Goal: Information Seeking & Learning: Find specific fact

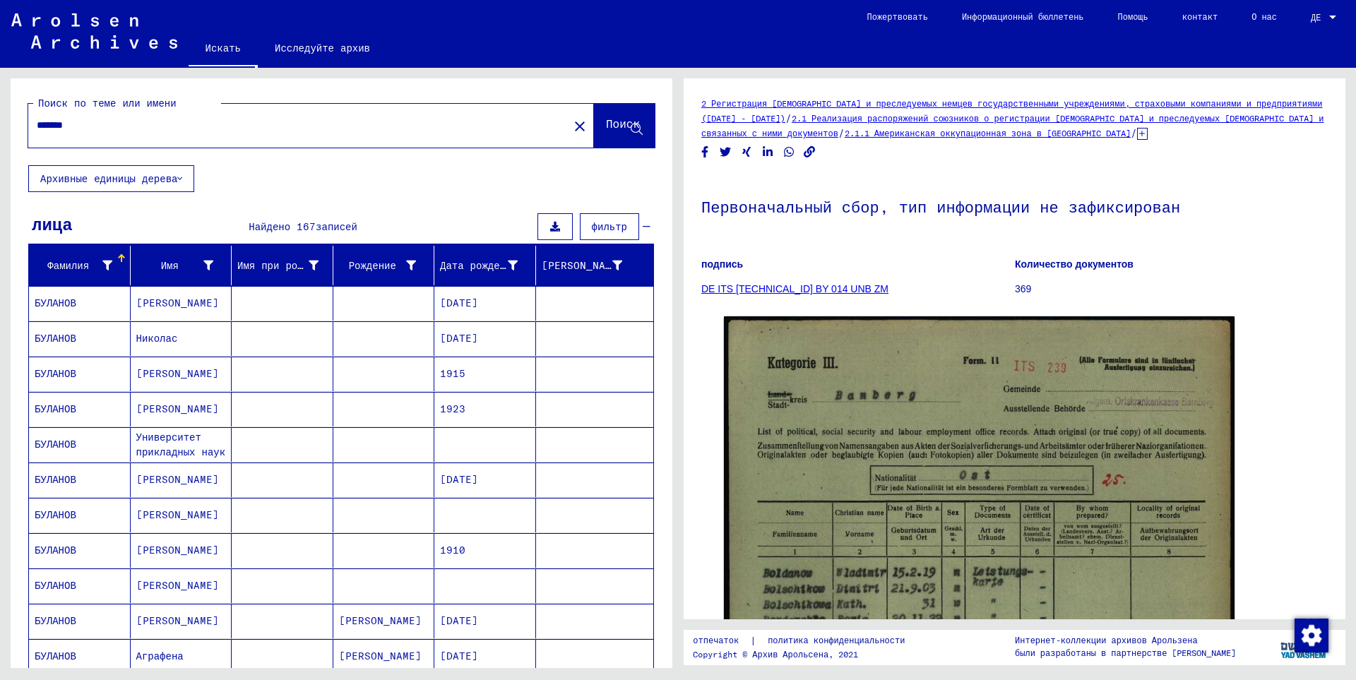
drag, startPoint x: 135, startPoint y: 124, endPoint x: 0, endPoint y: 124, distance: 134.8
click at [0, 124] on div "Поиск по теме или имени ******* close Поиск Архивные единицы дерева лица Найден…" at bounding box center [339, 368] width 678 height 600
type input "*******"
click at [606, 125] on font "Поиск" at bounding box center [623, 123] width 34 height 14
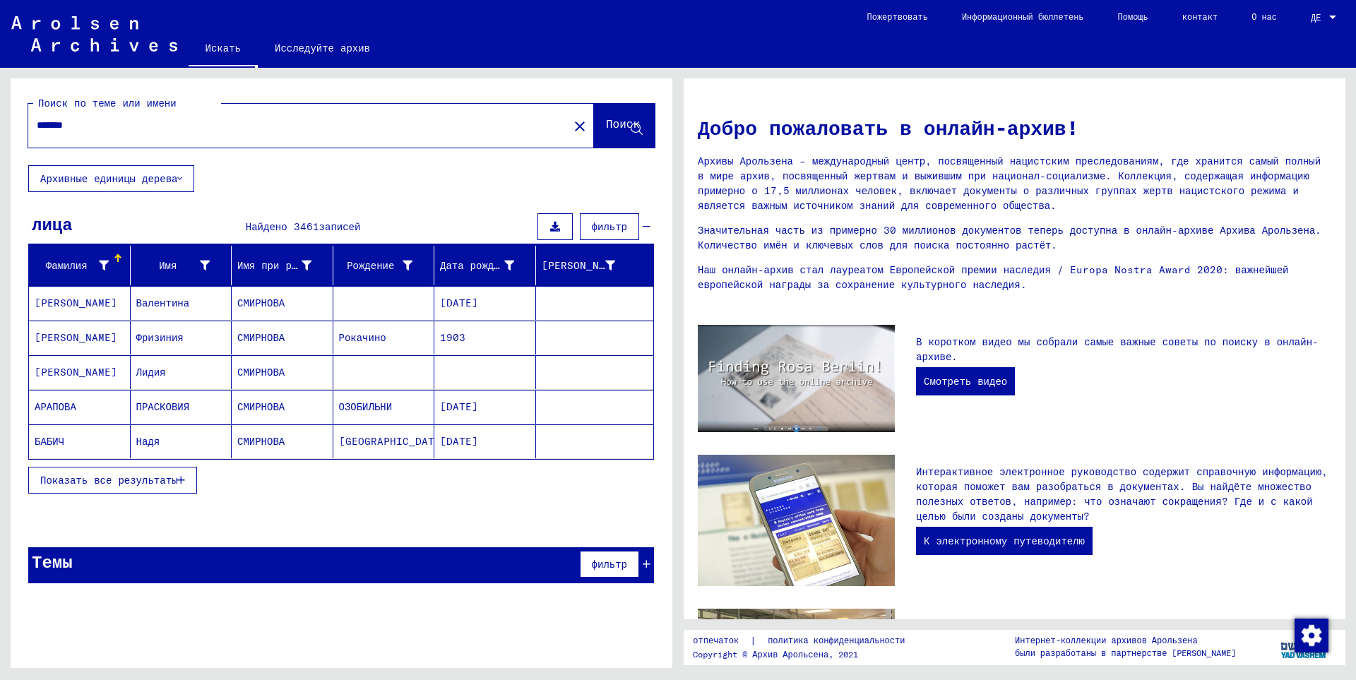
click at [114, 476] on font "Показать все результаты" at bounding box center [108, 480] width 137 height 13
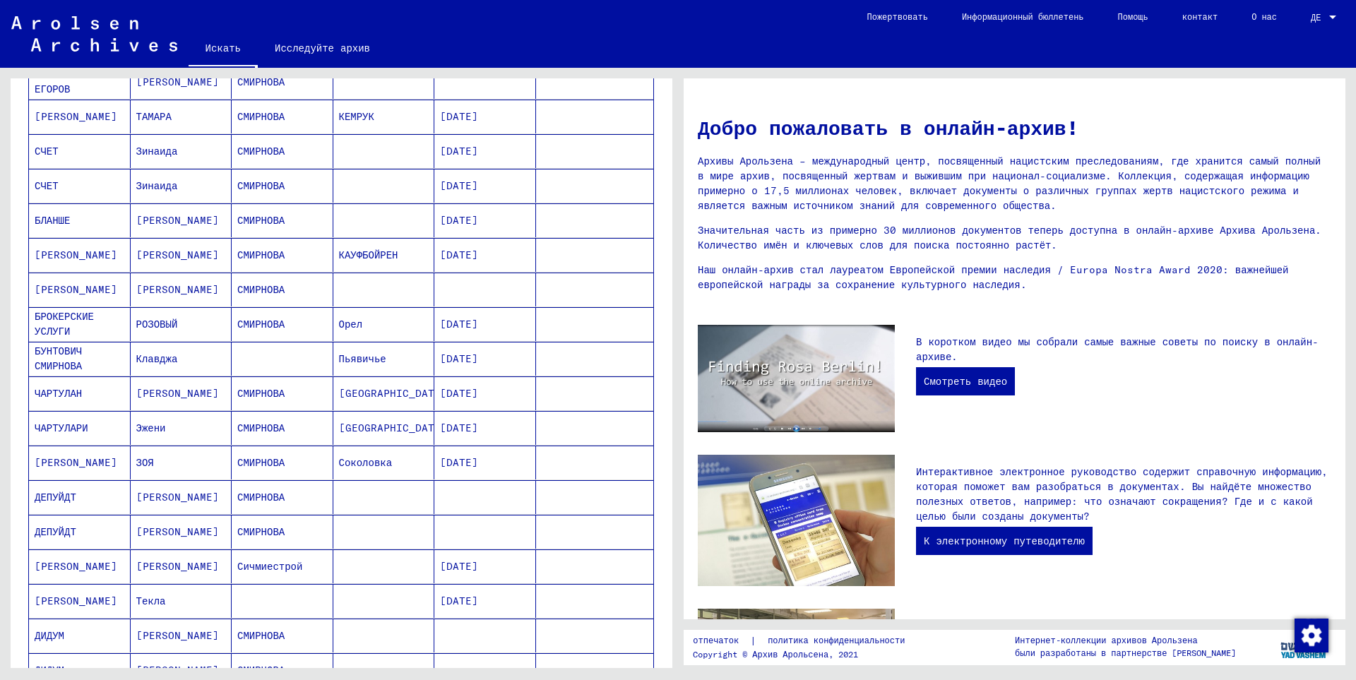
scroll to position [662, 0]
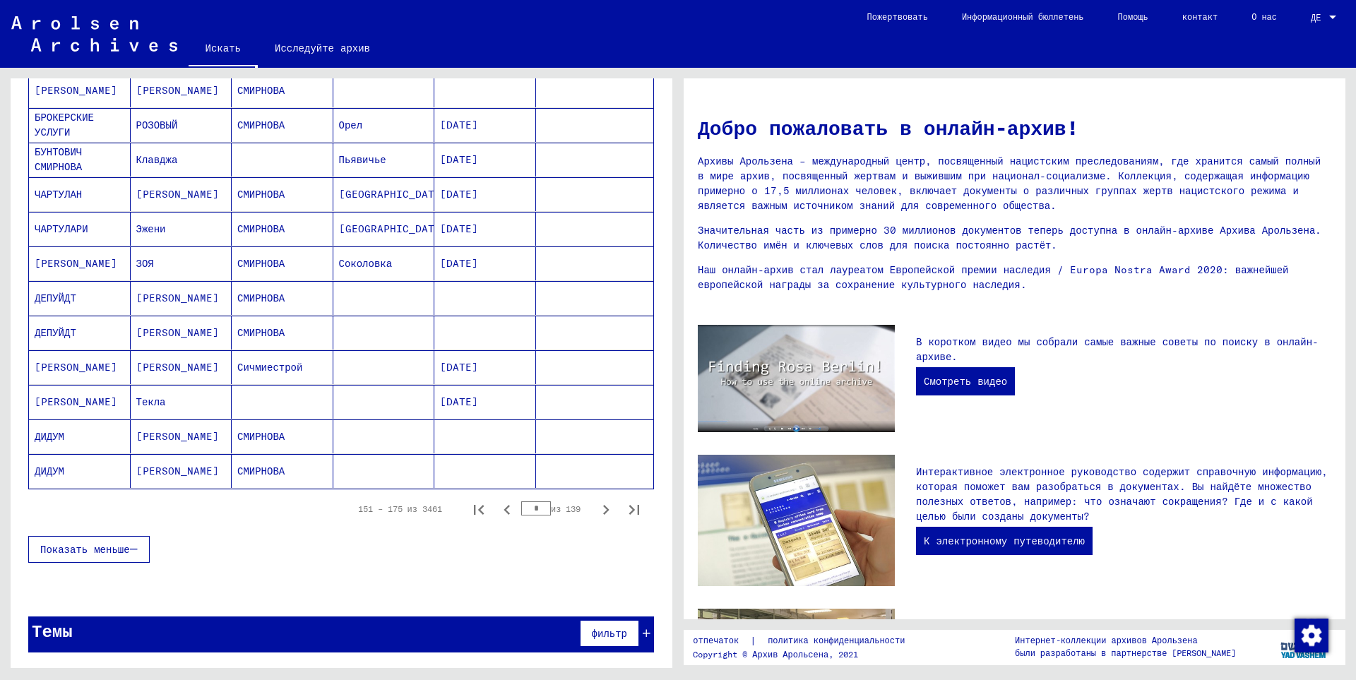
click at [500, 513] on icon "Предыдущая страница" at bounding box center [507, 510] width 20 height 20
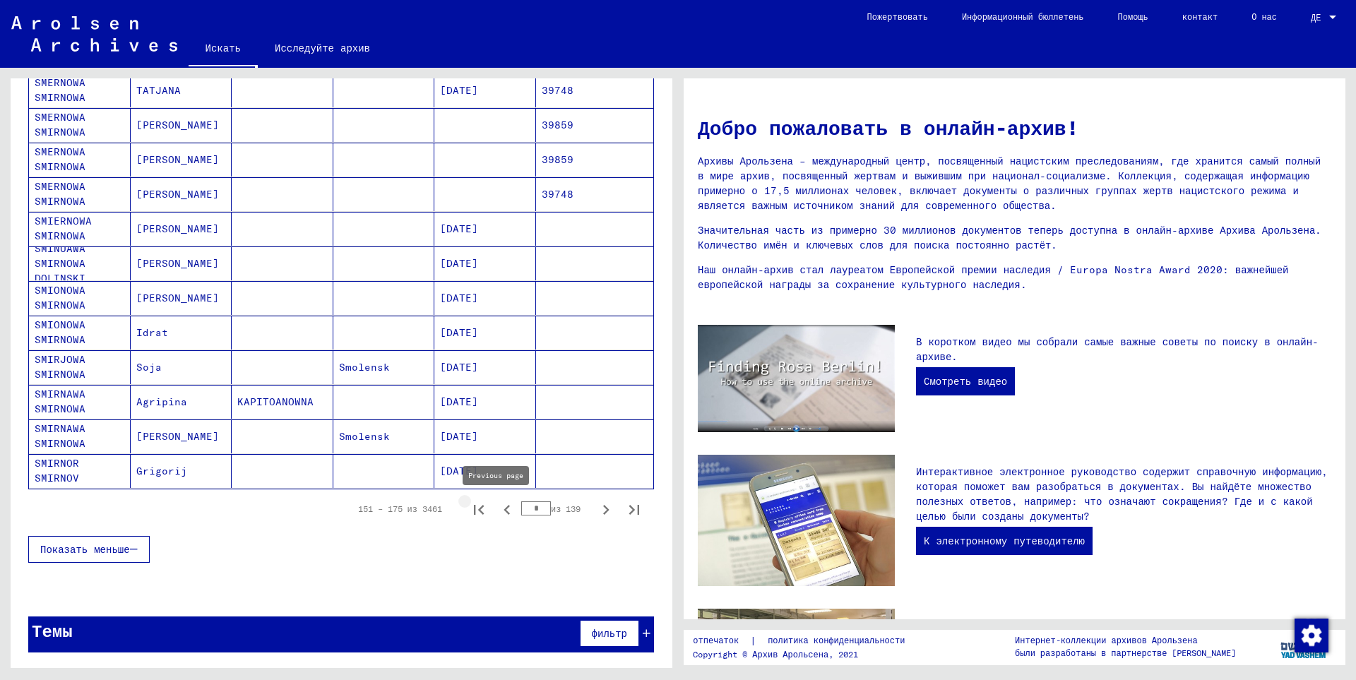
click at [474, 511] on icon "Первая страница" at bounding box center [479, 510] width 10 height 10
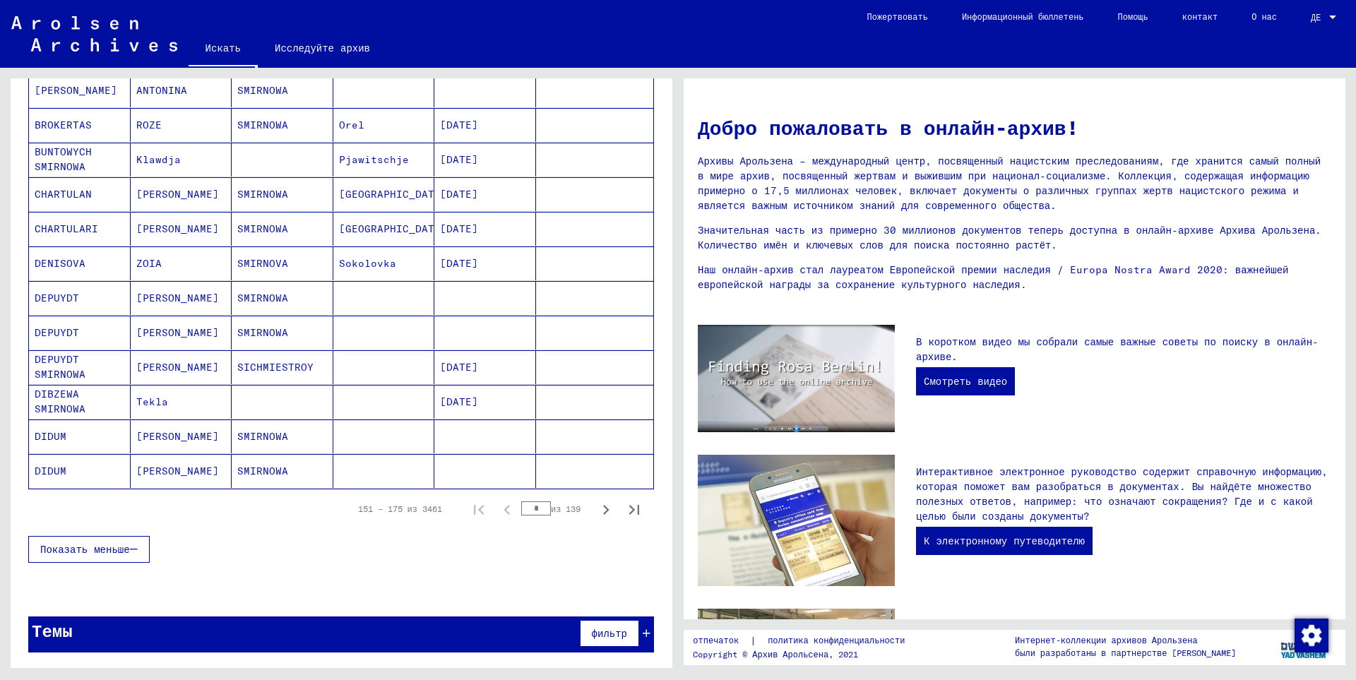
scroll to position [97, 0]
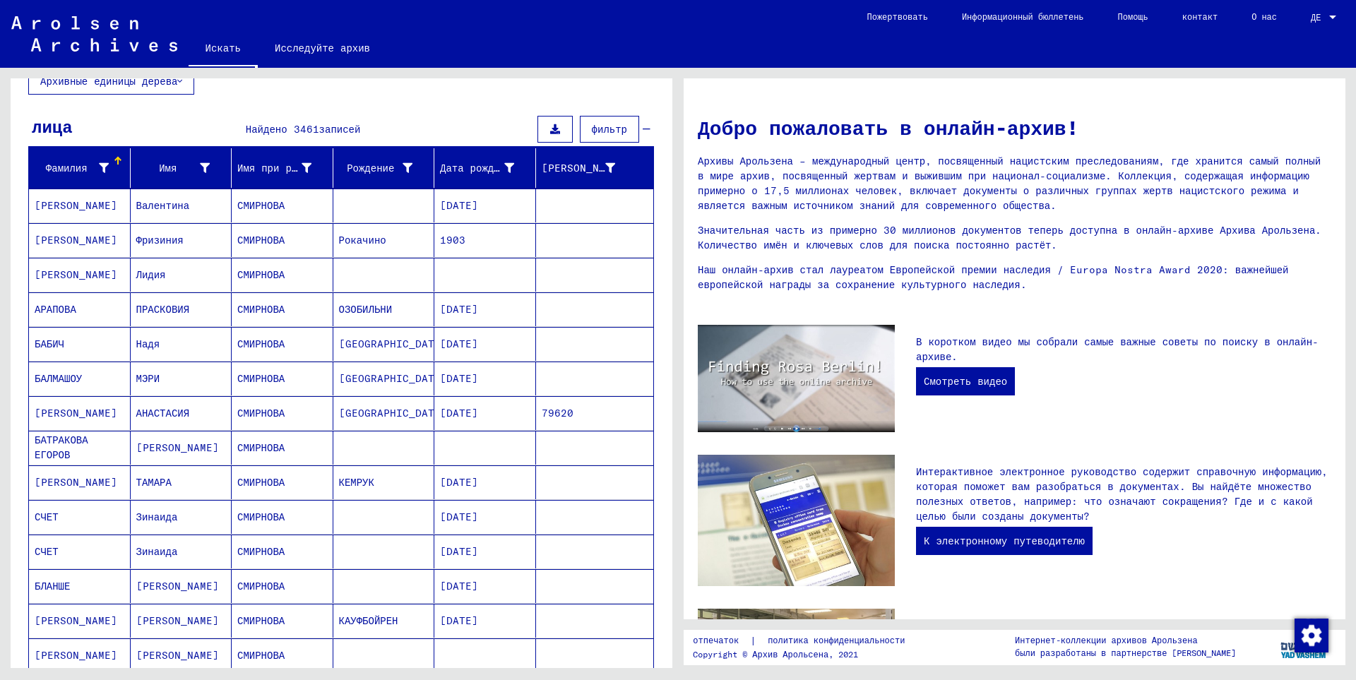
click at [604, 131] on font "фильтр" at bounding box center [609, 129] width 35 height 13
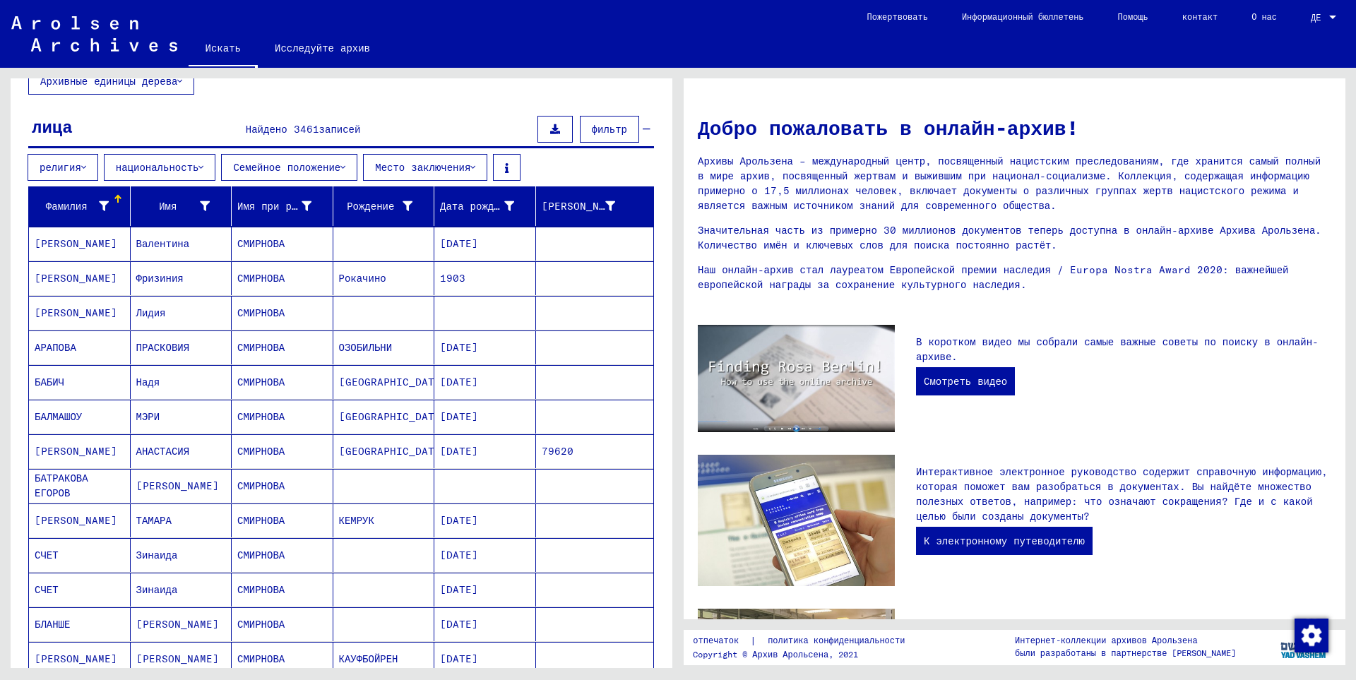
click at [453, 169] on button "Место заключения" at bounding box center [425, 167] width 124 height 27
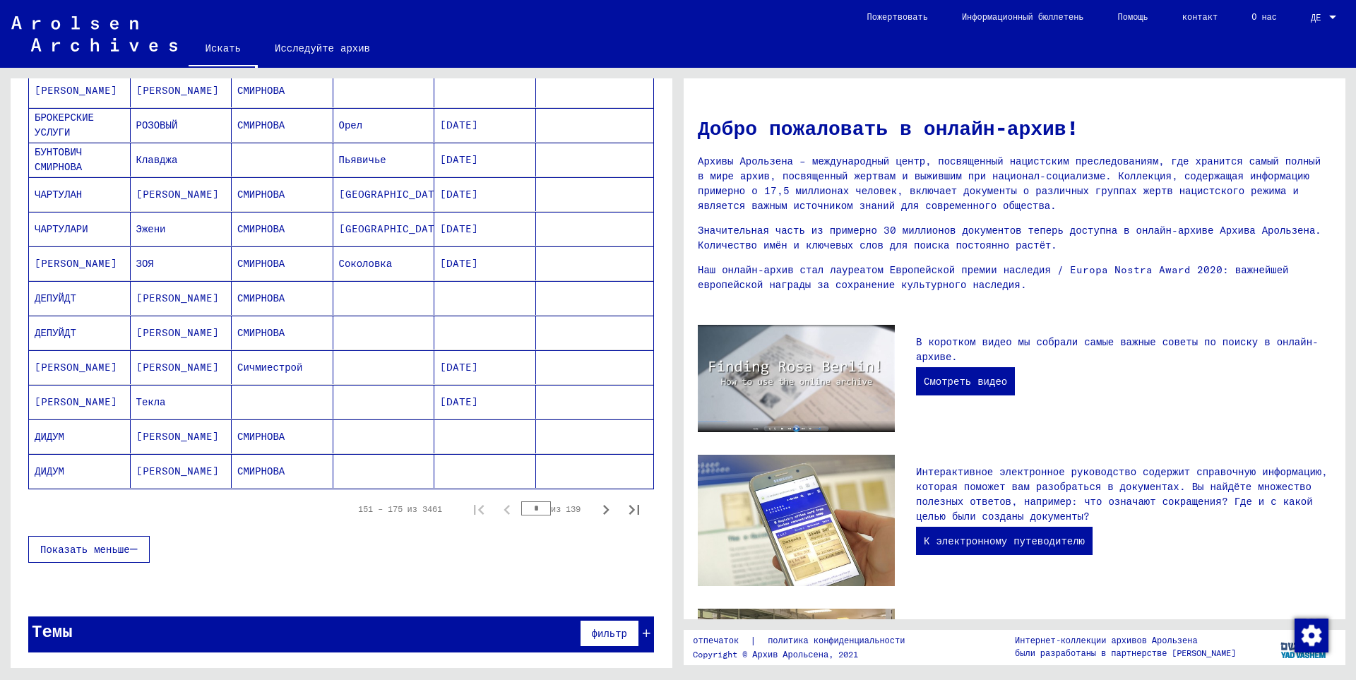
click at [224, 631] on div "Темы фильтр" at bounding box center [341, 634] width 626 height 36
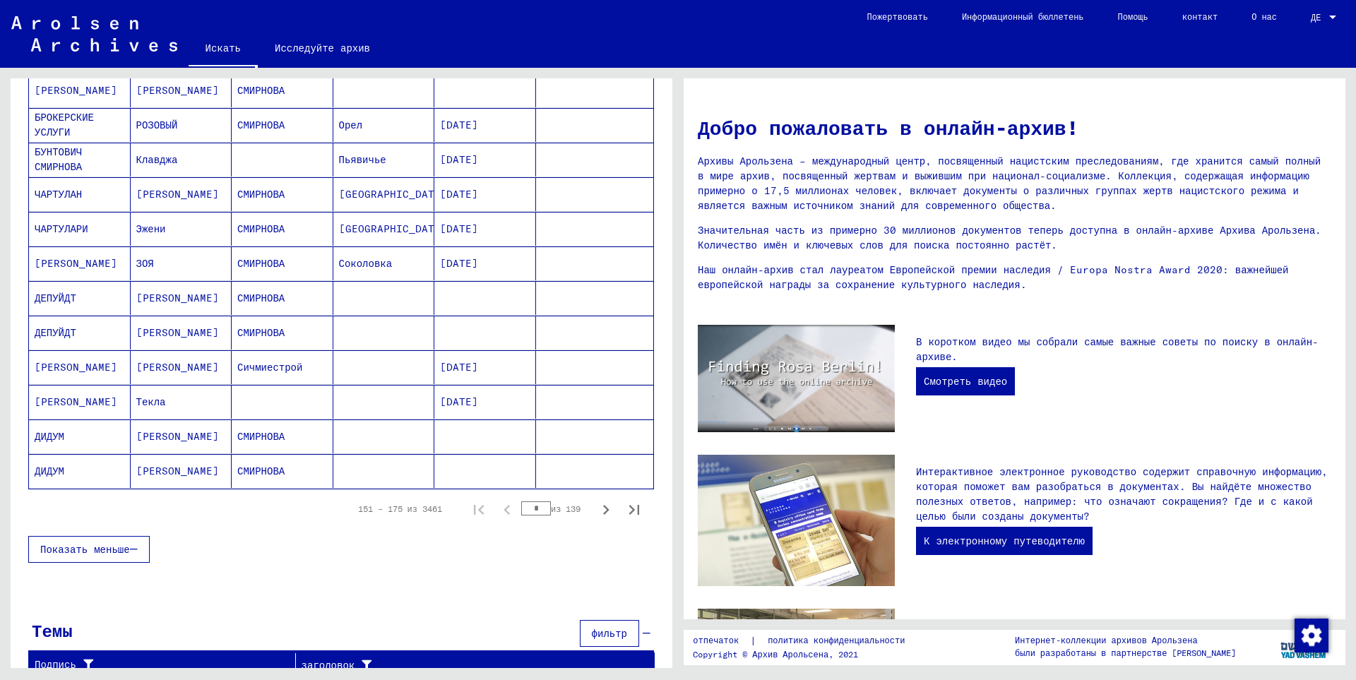
scroll to position [712, 0]
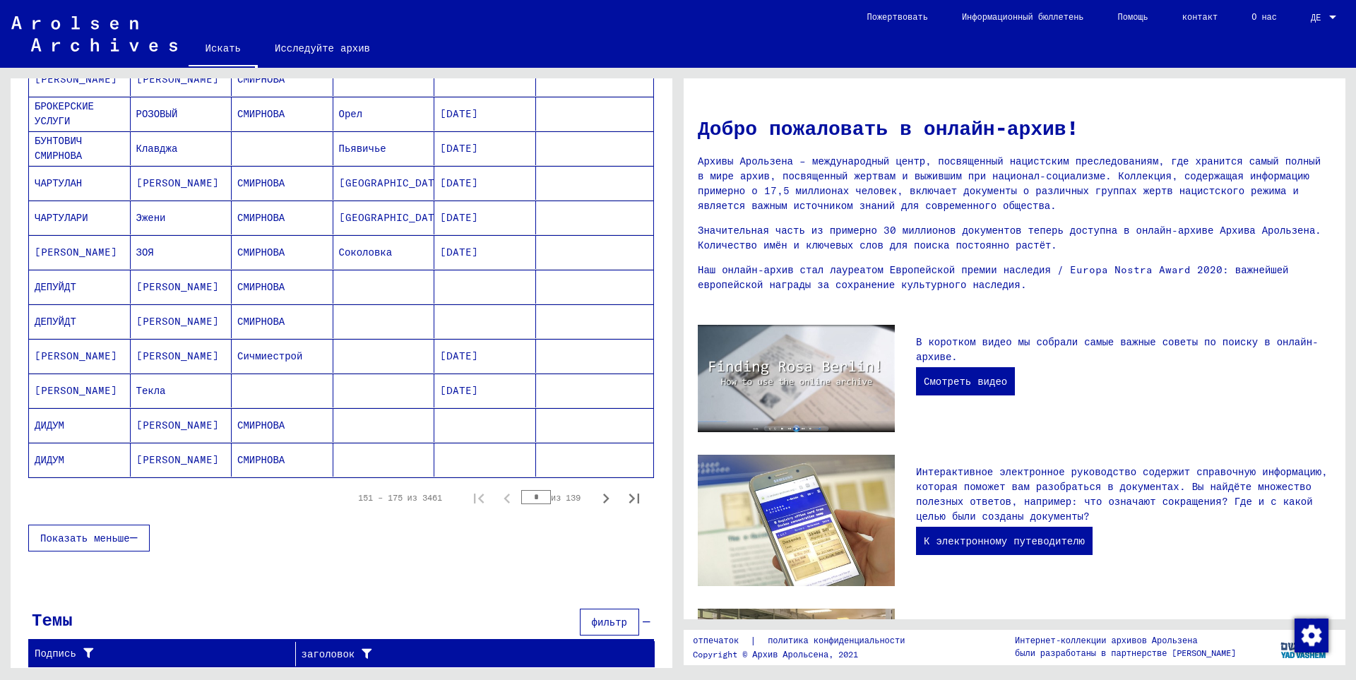
click at [596, 502] on icon "Следующая страница" at bounding box center [606, 499] width 20 height 20
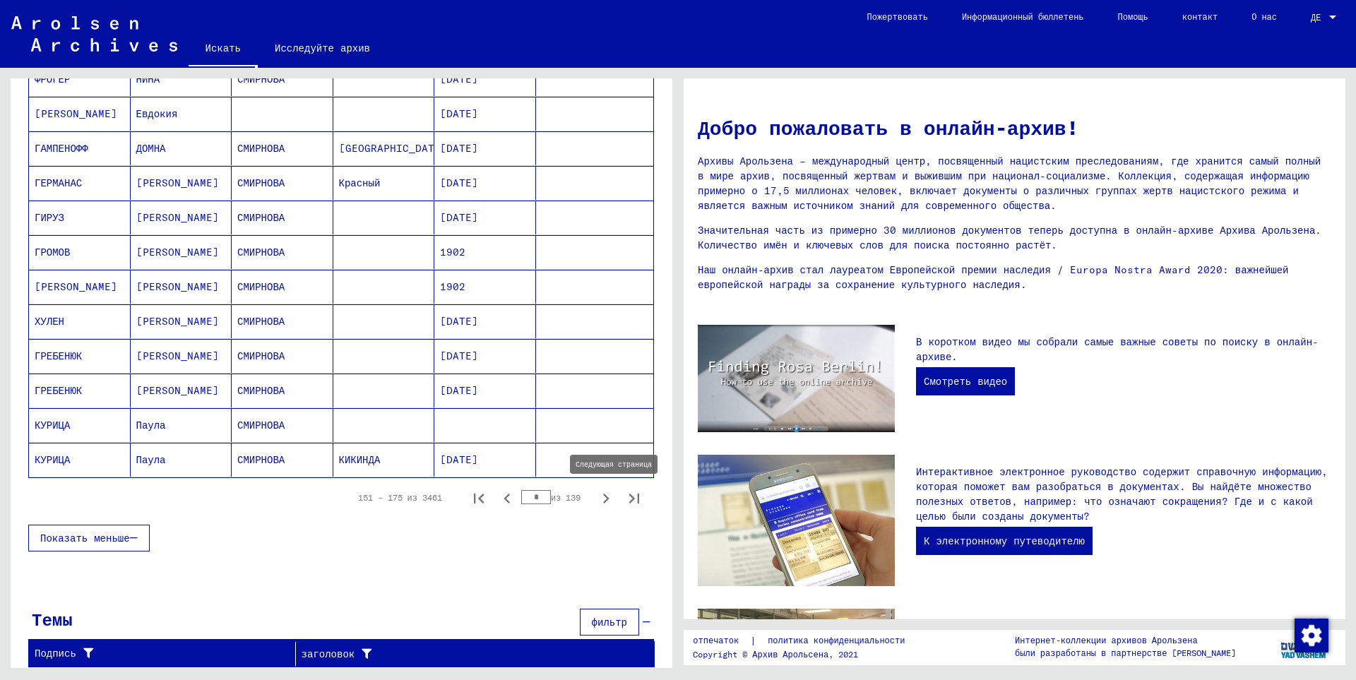
click at [596, 502] on icon "Следующая страница" at bounding box center [606, 499] width 20 height 20
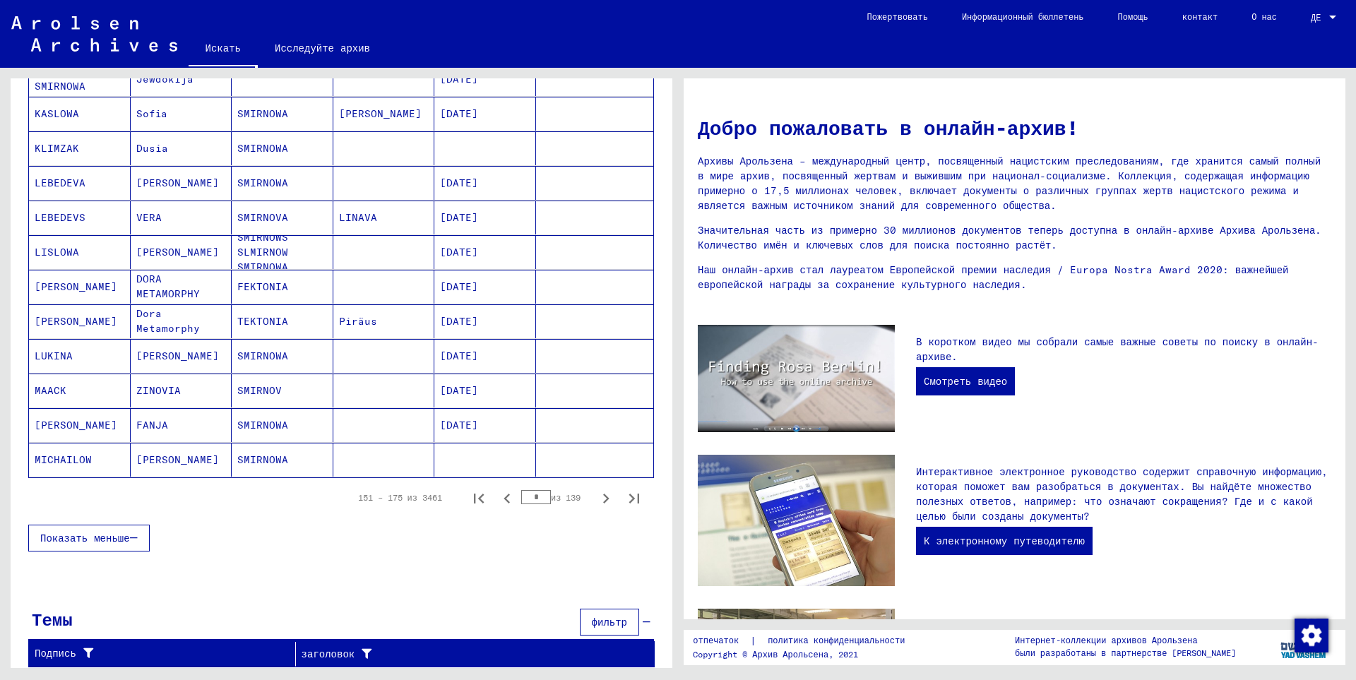
click at [596, 502] on icon "Следующая страница" at bounding box center [606, 499] width 20 height 20
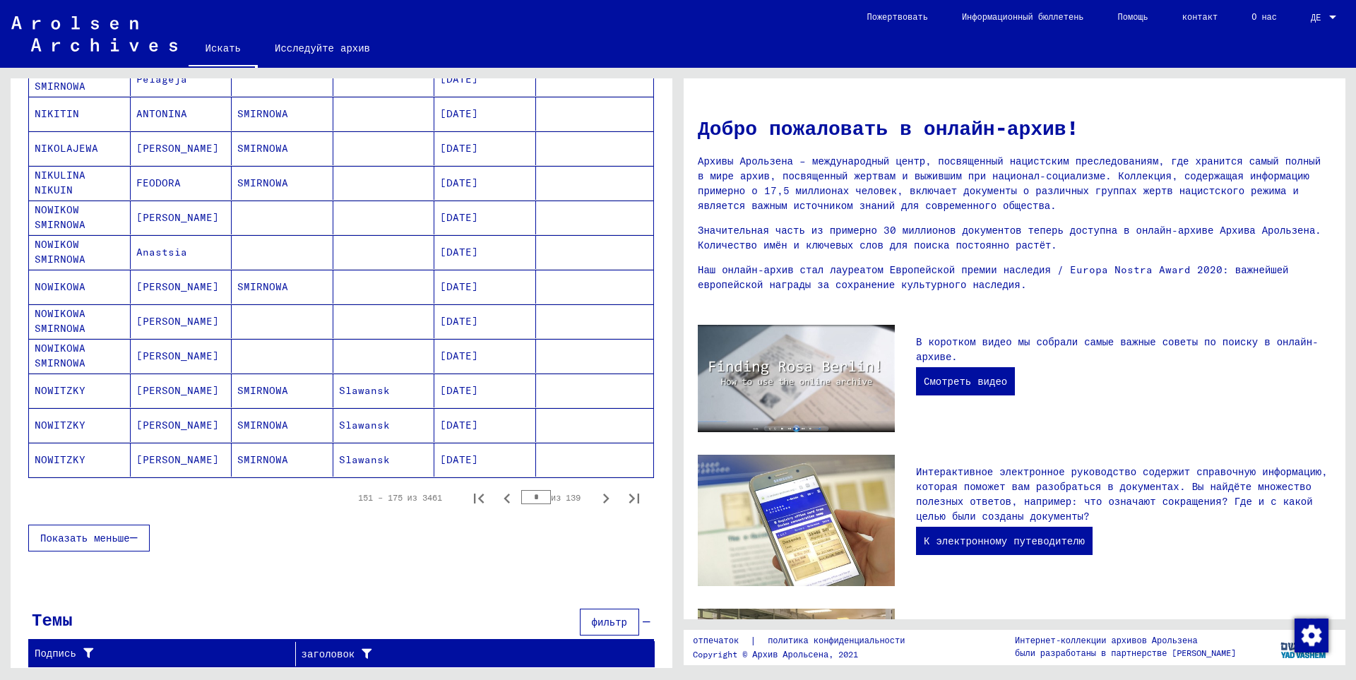
click at [596, 502] on icon "Следующая страница" at bounding box center [606, 499] width 20 height 20
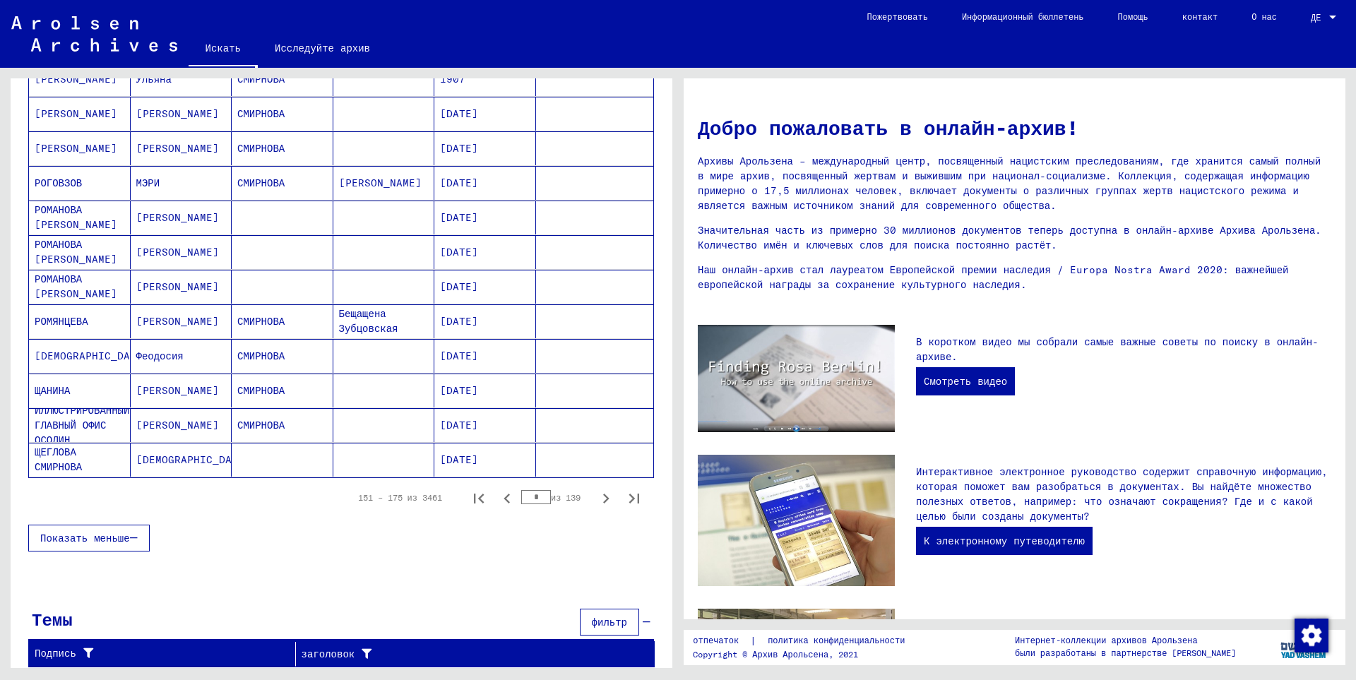
click at [596, 502] on icon "Следующая страница" at bounding box center [606, 499] width 20 height 20
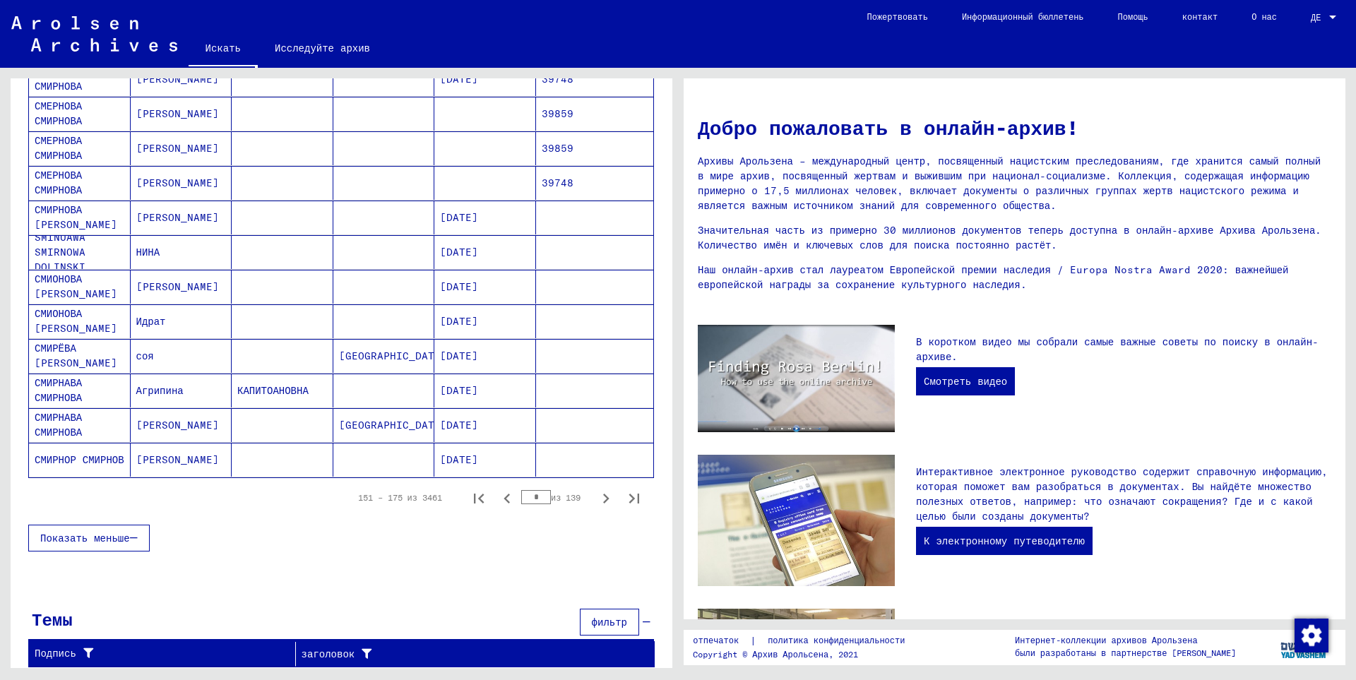
click at [596, 501] on icon "Следующая страница" at bounding box center [606, 499] width 20 height 20
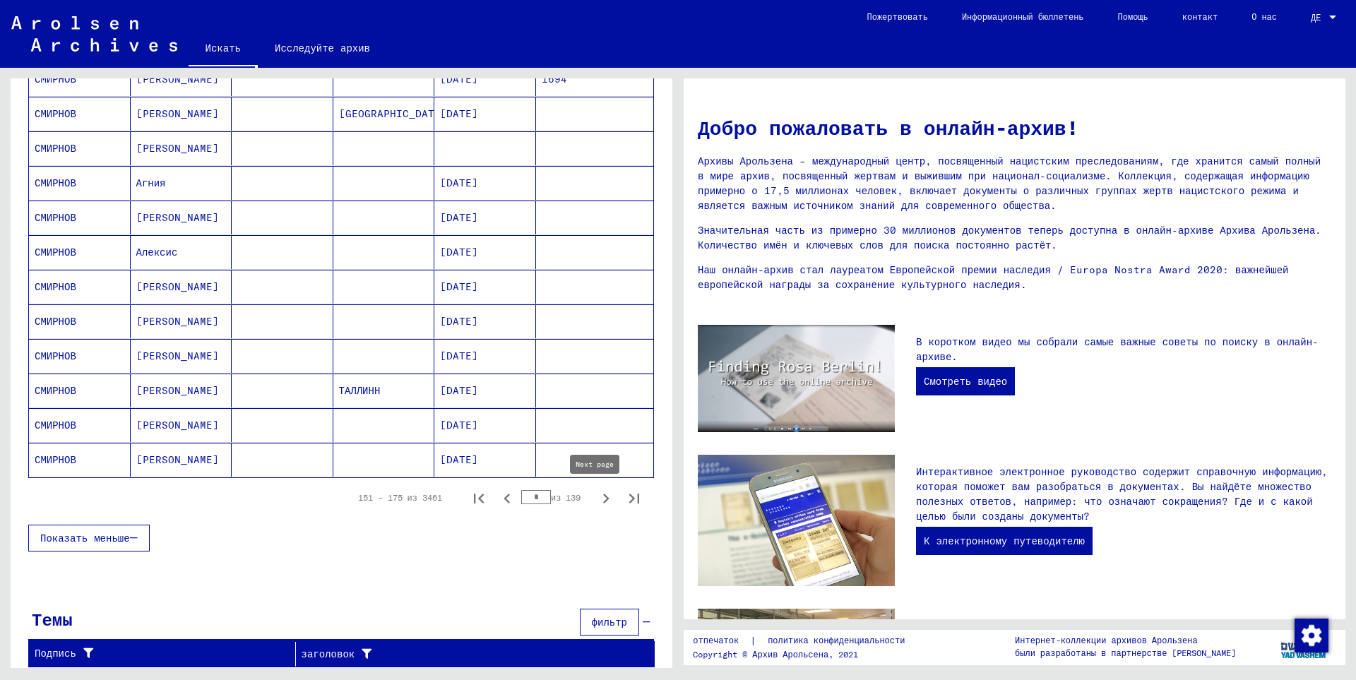
click at [596, 501] on icon "Следующая страница" at bounding box center [606, 499] width 20 height 20
type input "*"
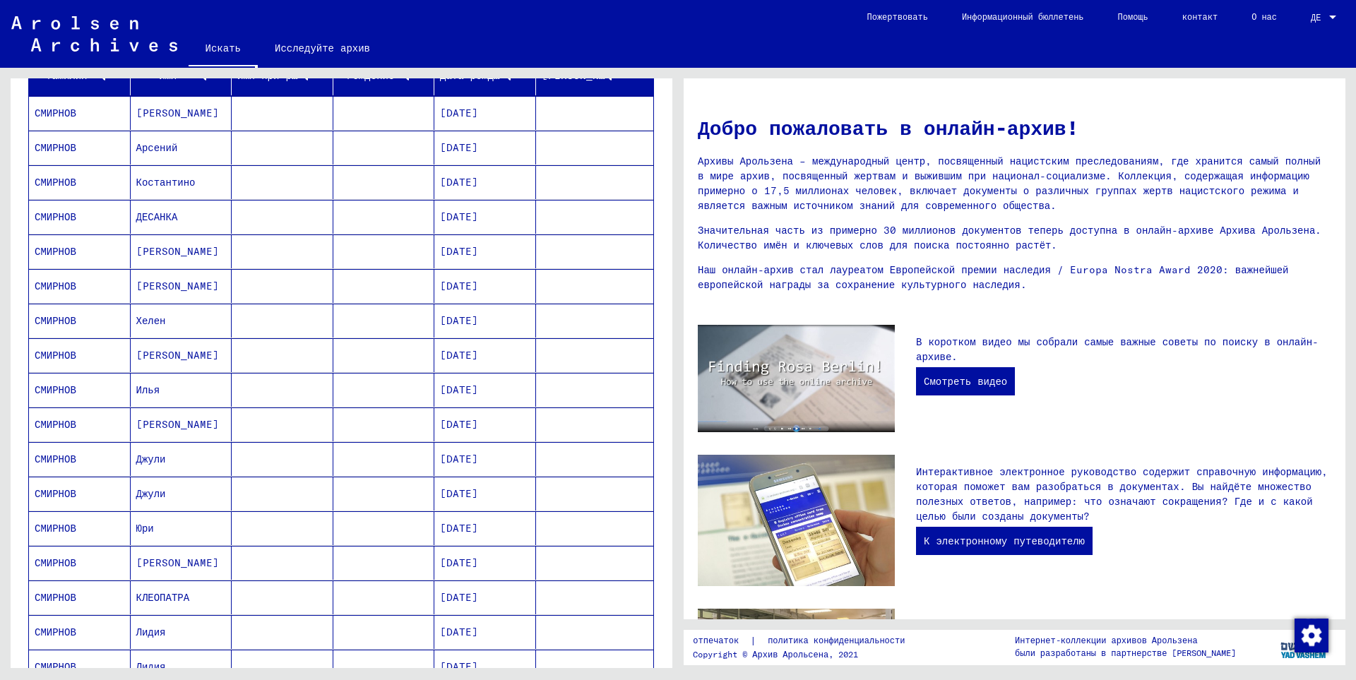
scroll to position [6, 0]
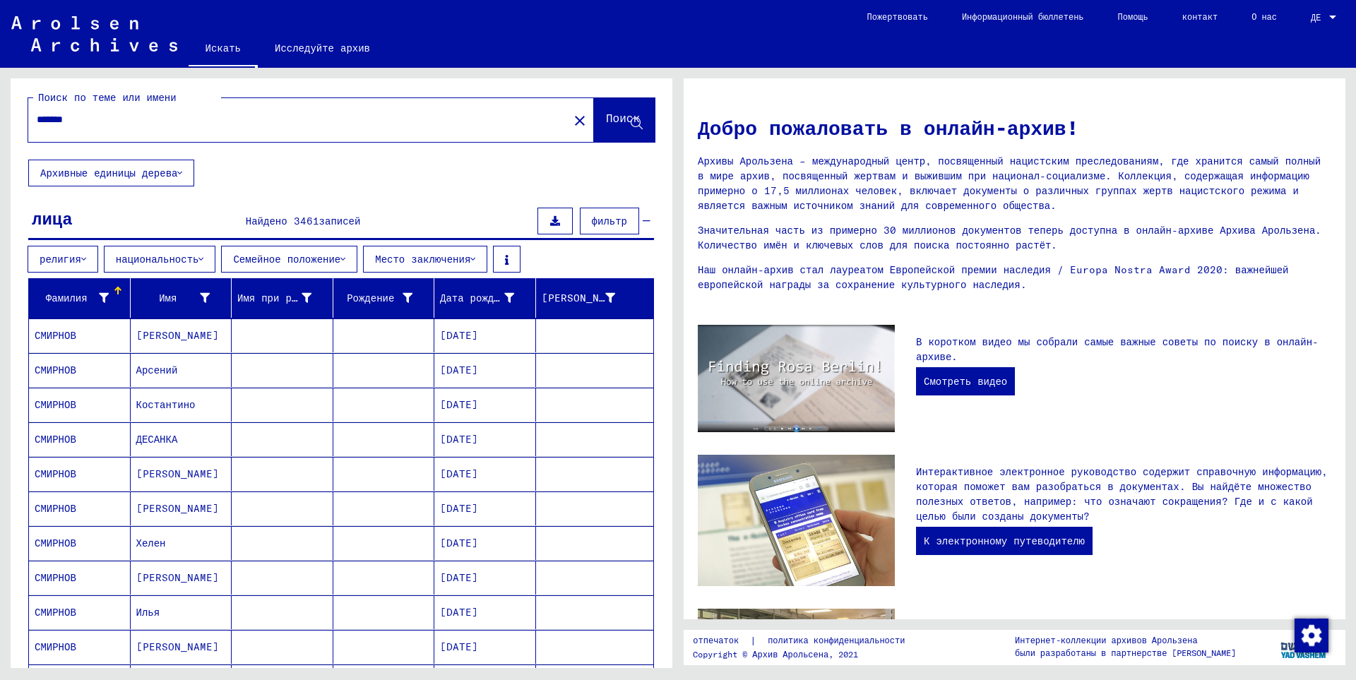
click at [118, 121] on input "*******" at bounding box center [294, 119] width 515 height 15
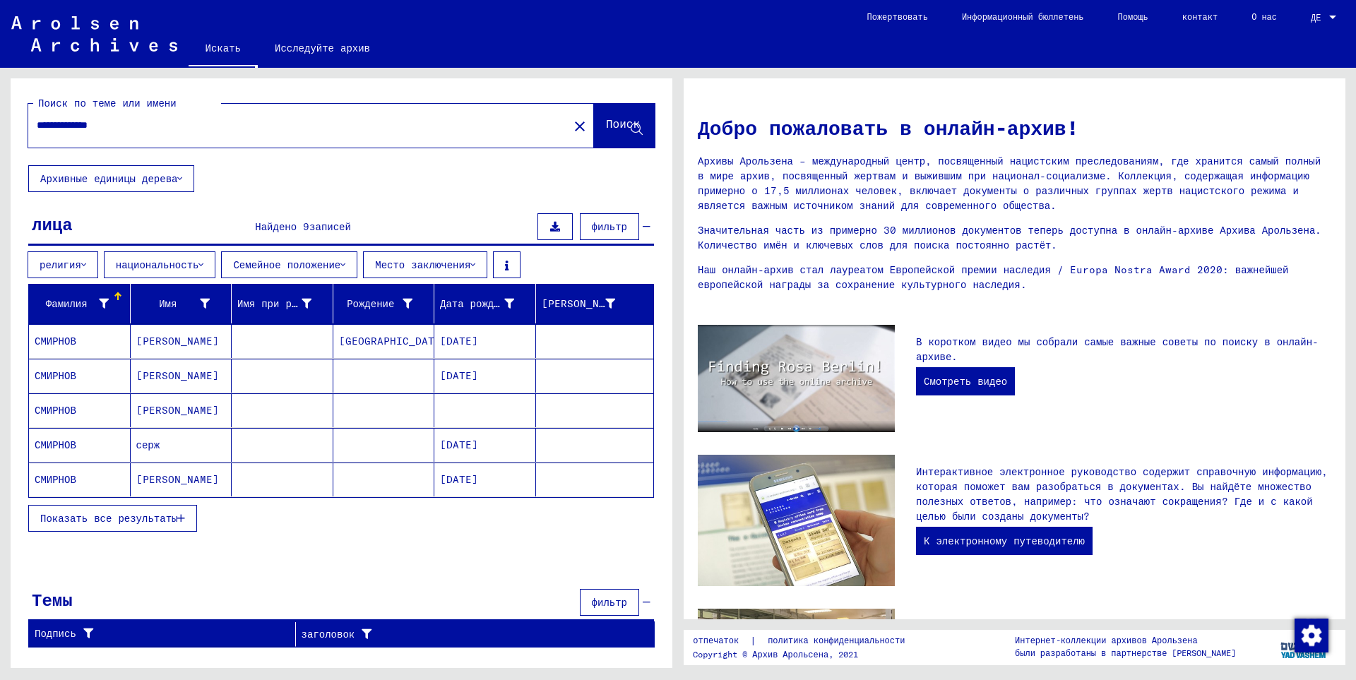
click at [139, 520] on font "Показать все результаты" at bounding box center [108, 518] width 137 height 13
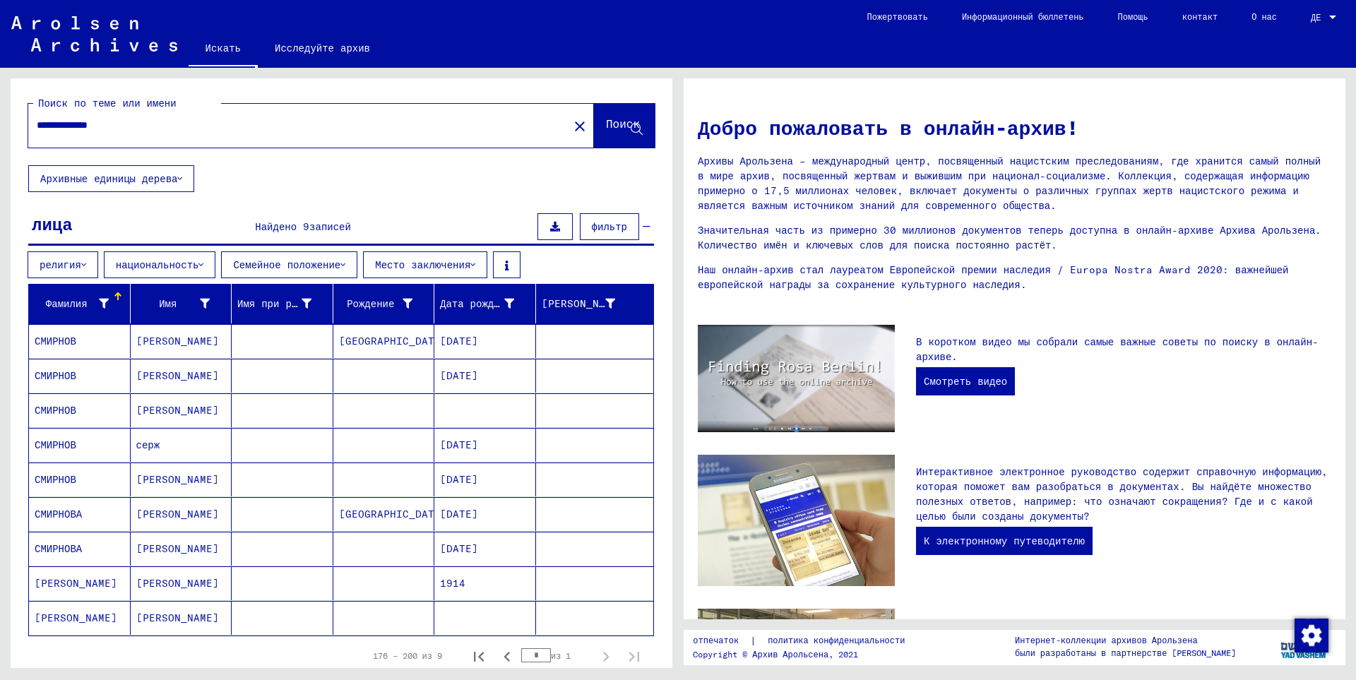
click at [61, 585] on font "[PERSON_NAME]" at bounding box center [76, 583] width 83 height 13
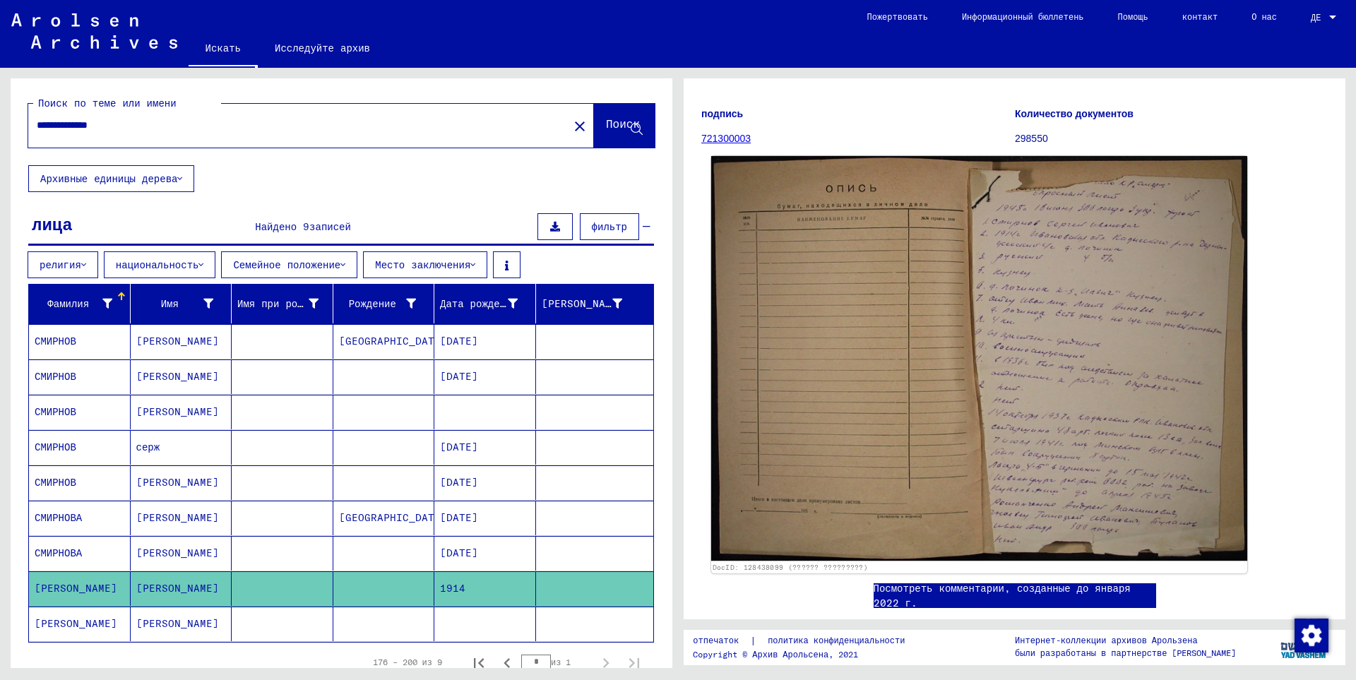
scroll to position [138, 0]
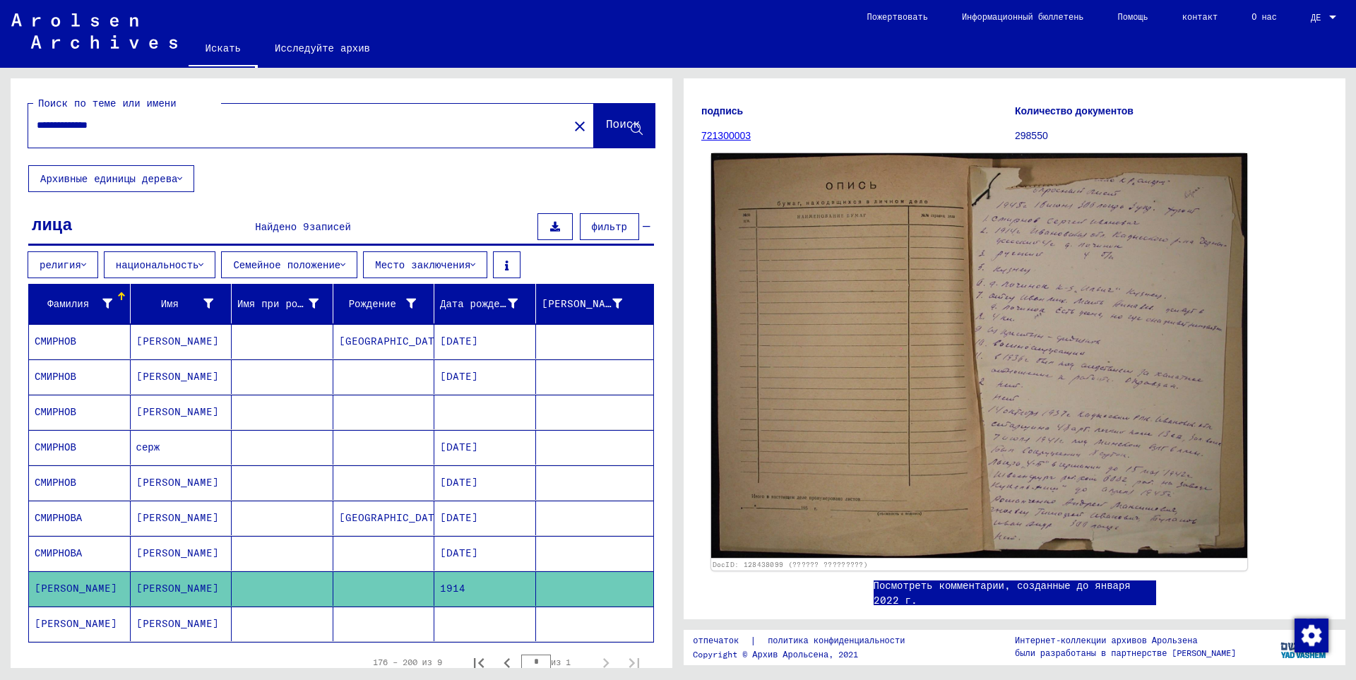
click at [1048, 349] on img at bounding box center [979, 355] width 536 height 405
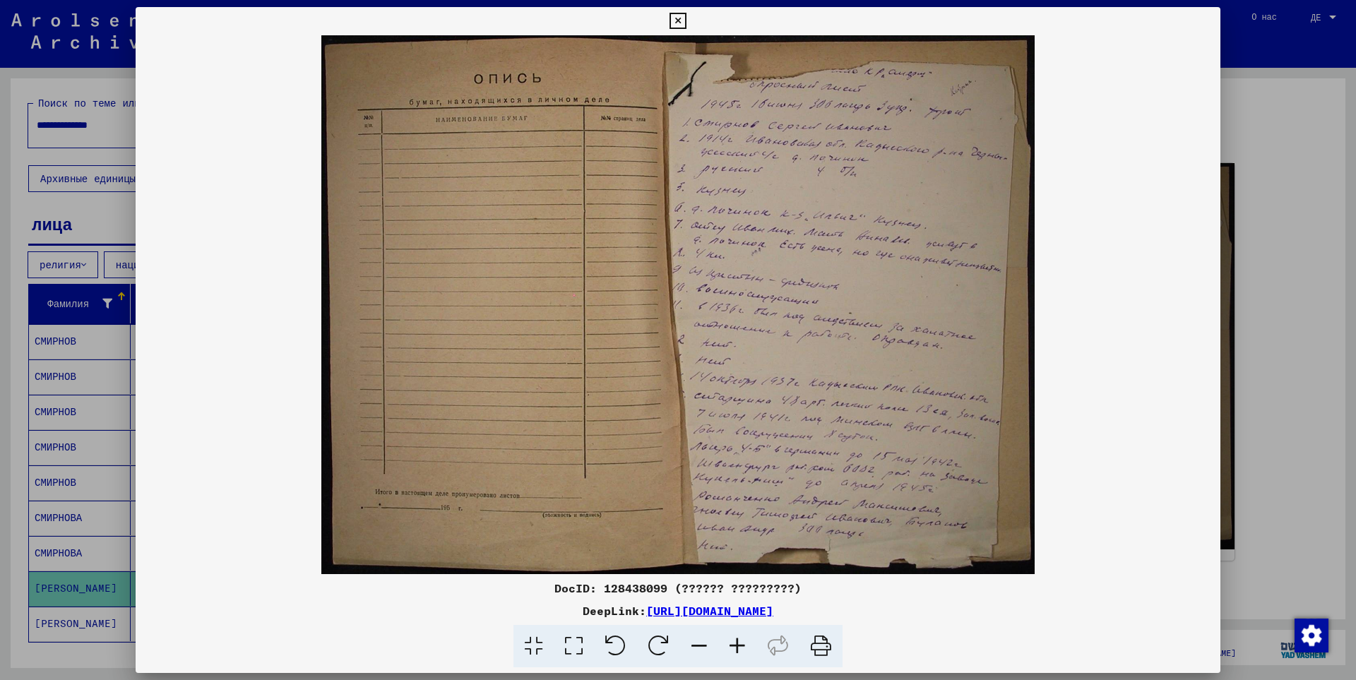
click at [738, 642] on icon at bounding box center [737, 646] width 38 height 43
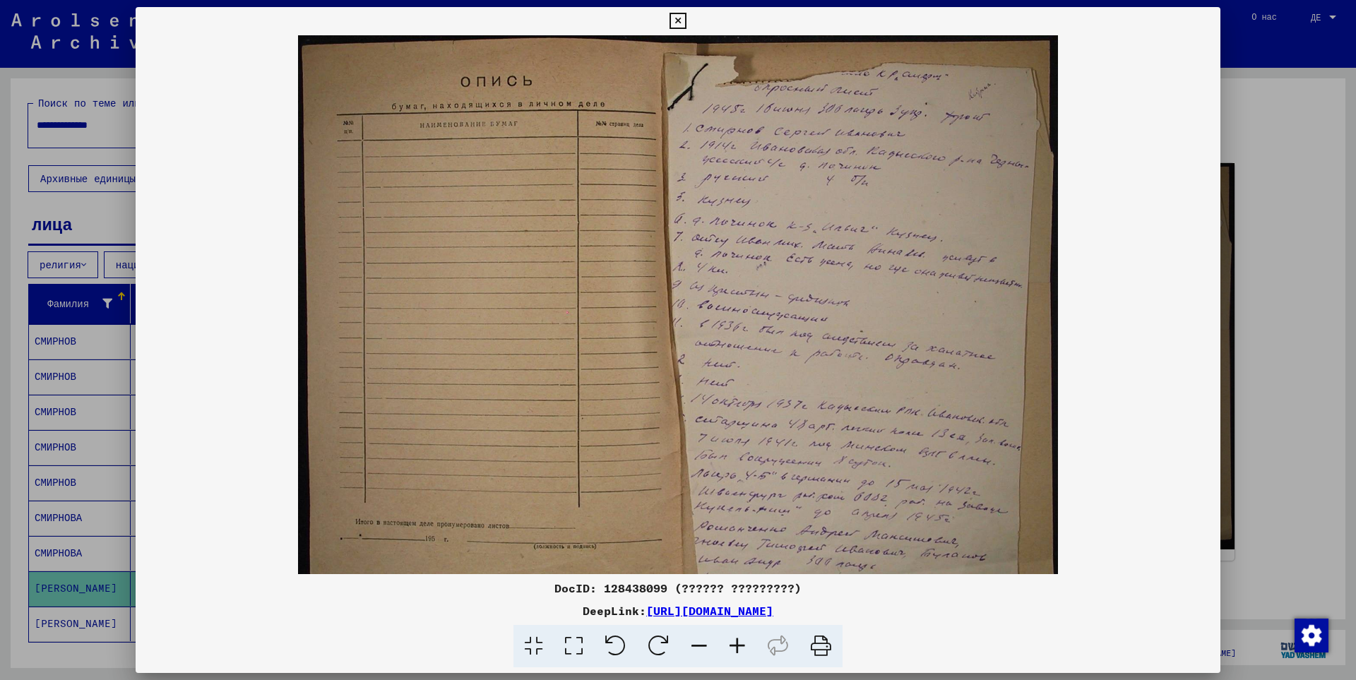
click at [738, 642] on icon at bounding box center [737, 646] width 38 height 43
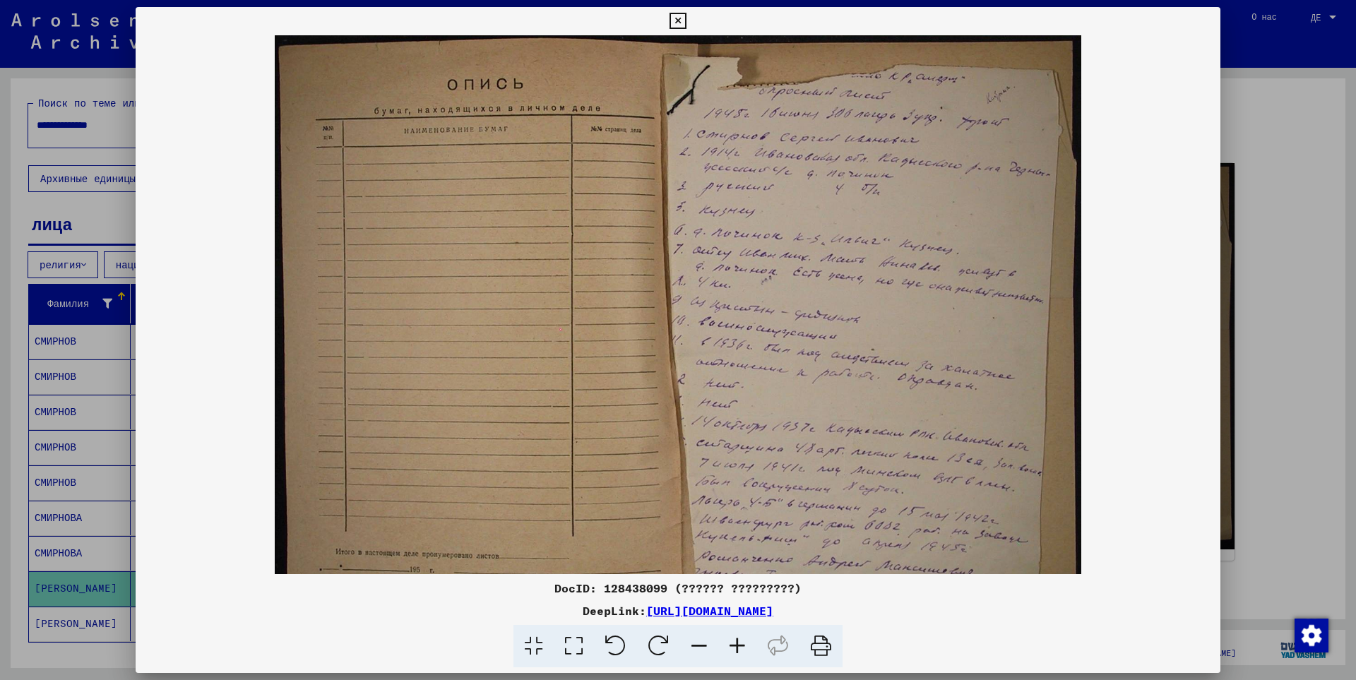
click at [738, 642] on icon at bounding box center [737, 646] width 38 height 43
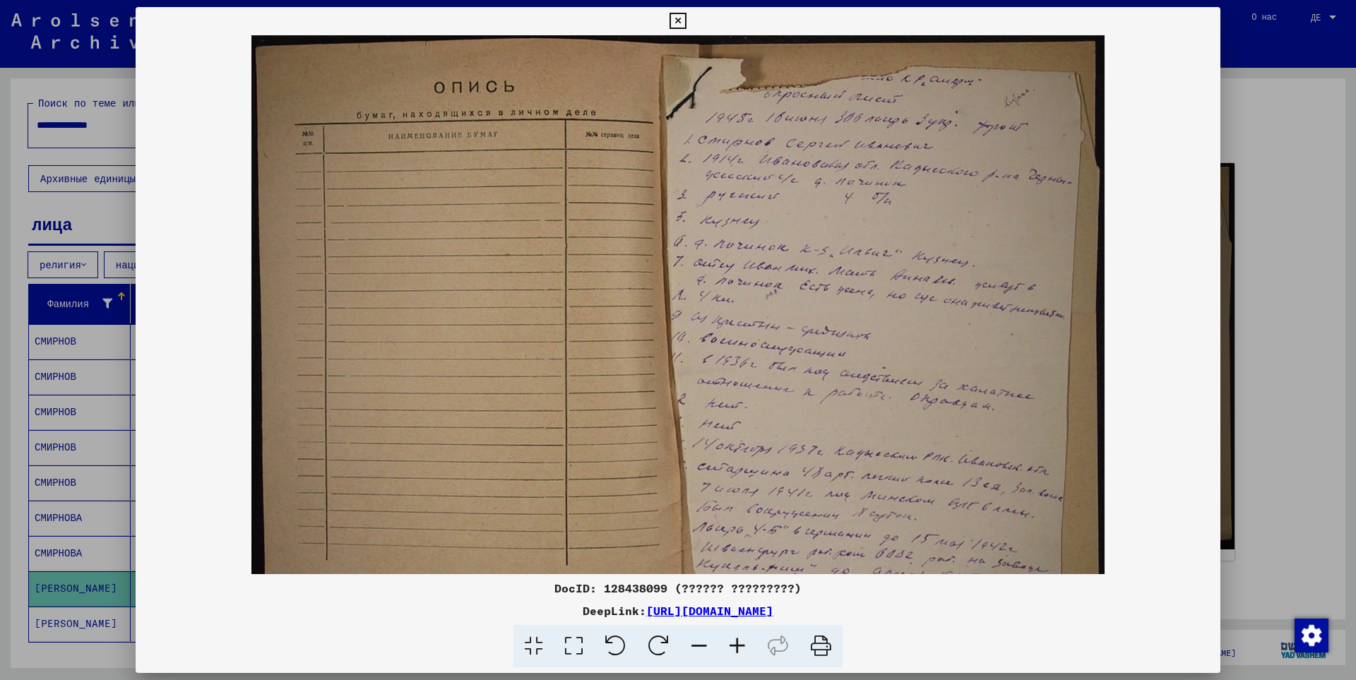
click at [738, 642] on icon at bounding box center [737, 646] width 38 height 43
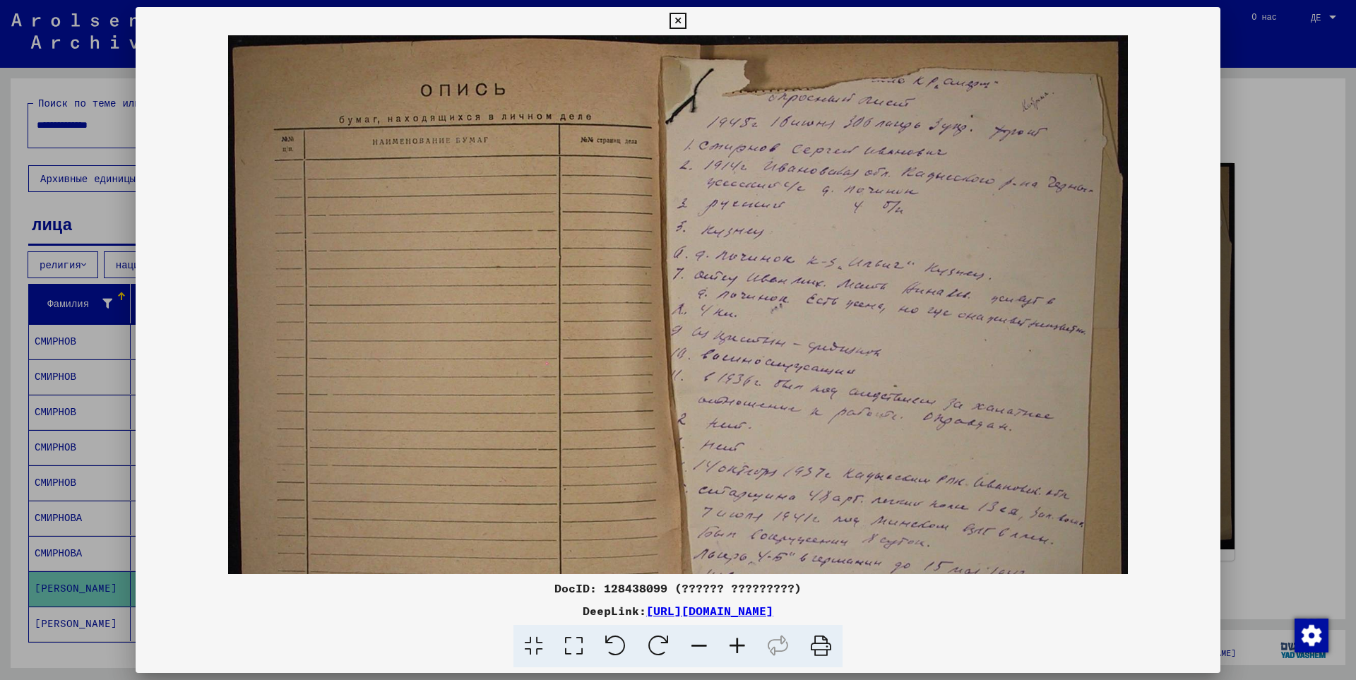
click at [738, 642] on icon at bounding box center [737, 646] width 38 height 43
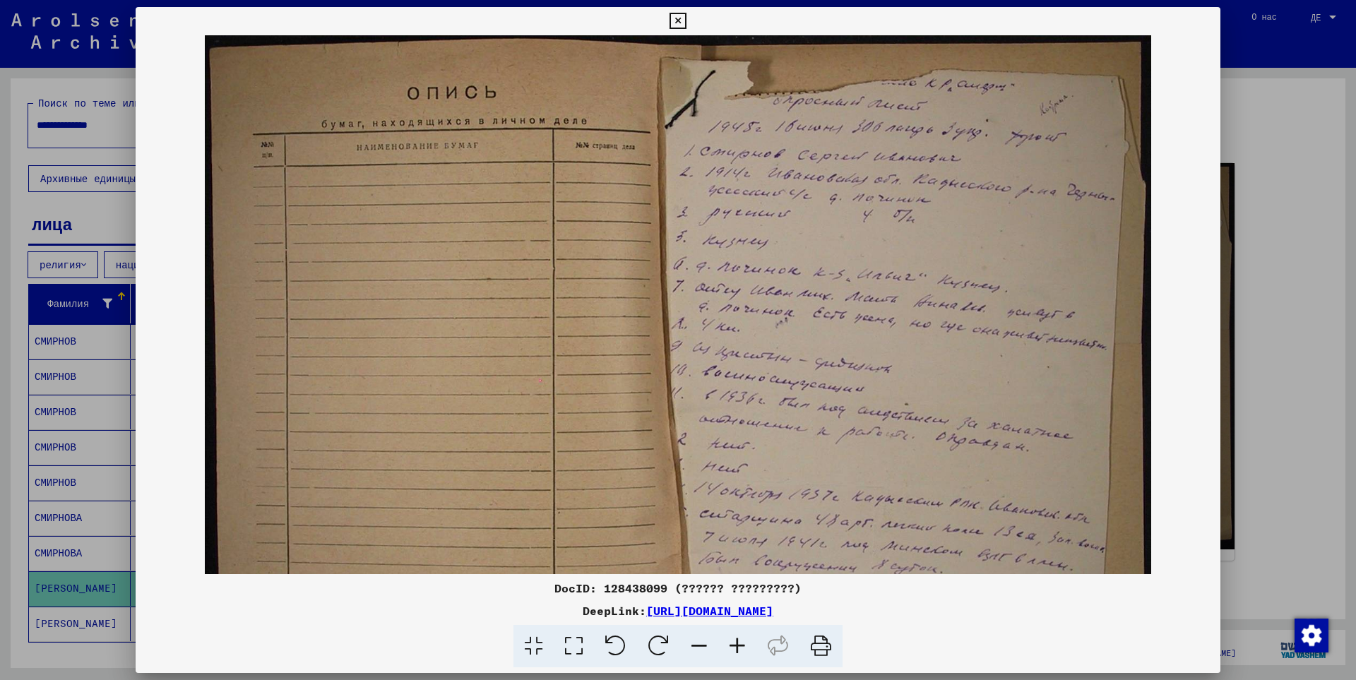
click at [738, 642] on icon at bounding box center [737, 646] width 38 height 43
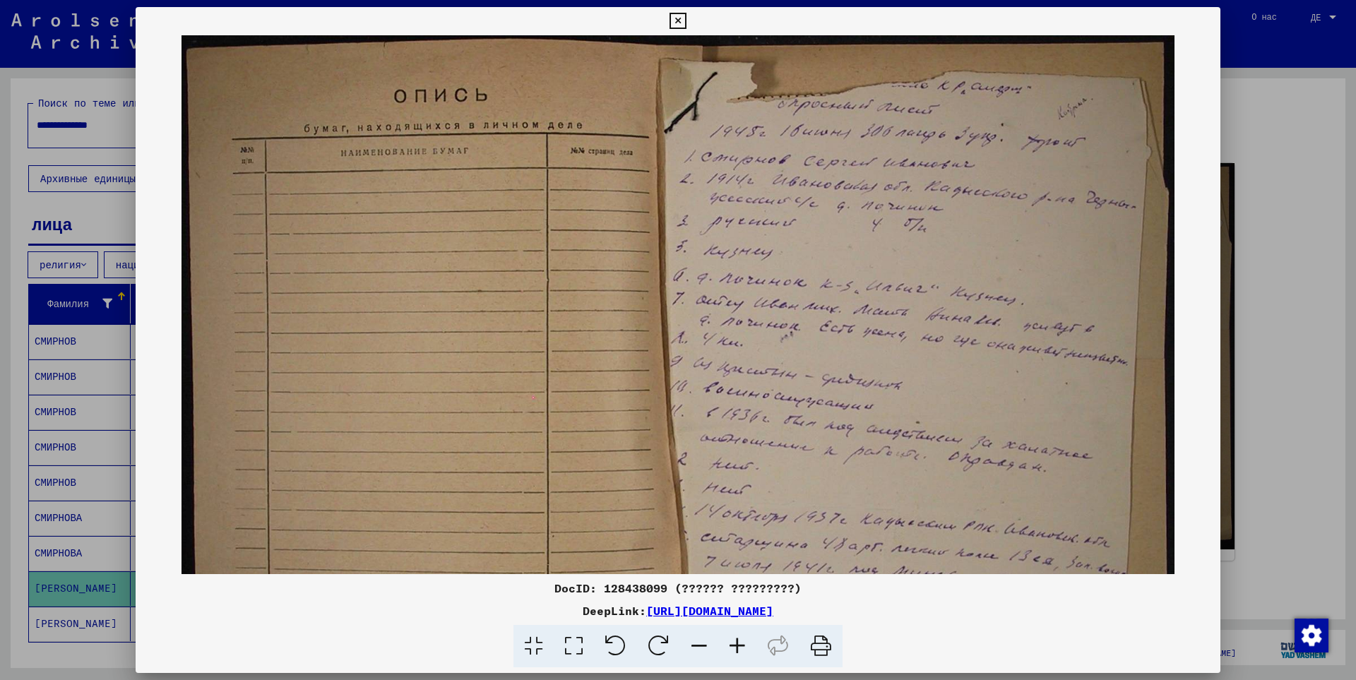
click at [1267, 80] on div at bounding box center [678, 340] width 1356 height 680
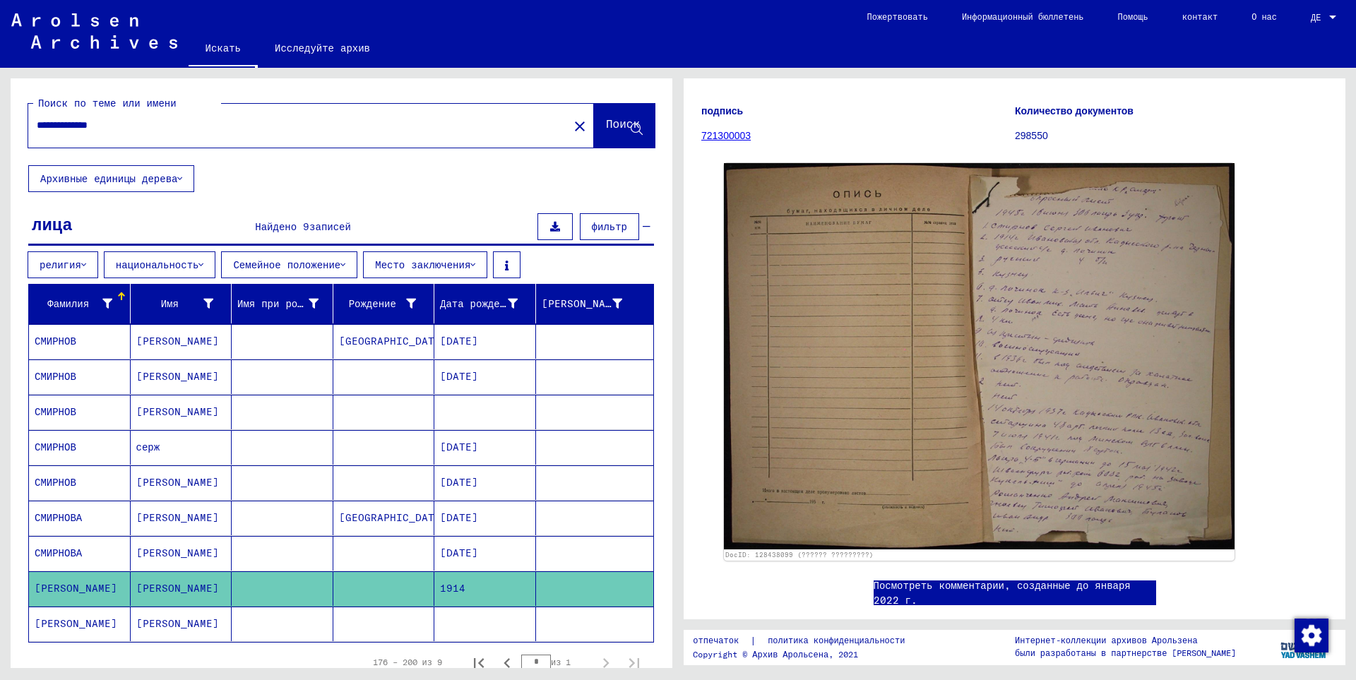
click at [61, 412] on font "СМИРНОВ" at bounding box center [56, 411] width 42 height 13
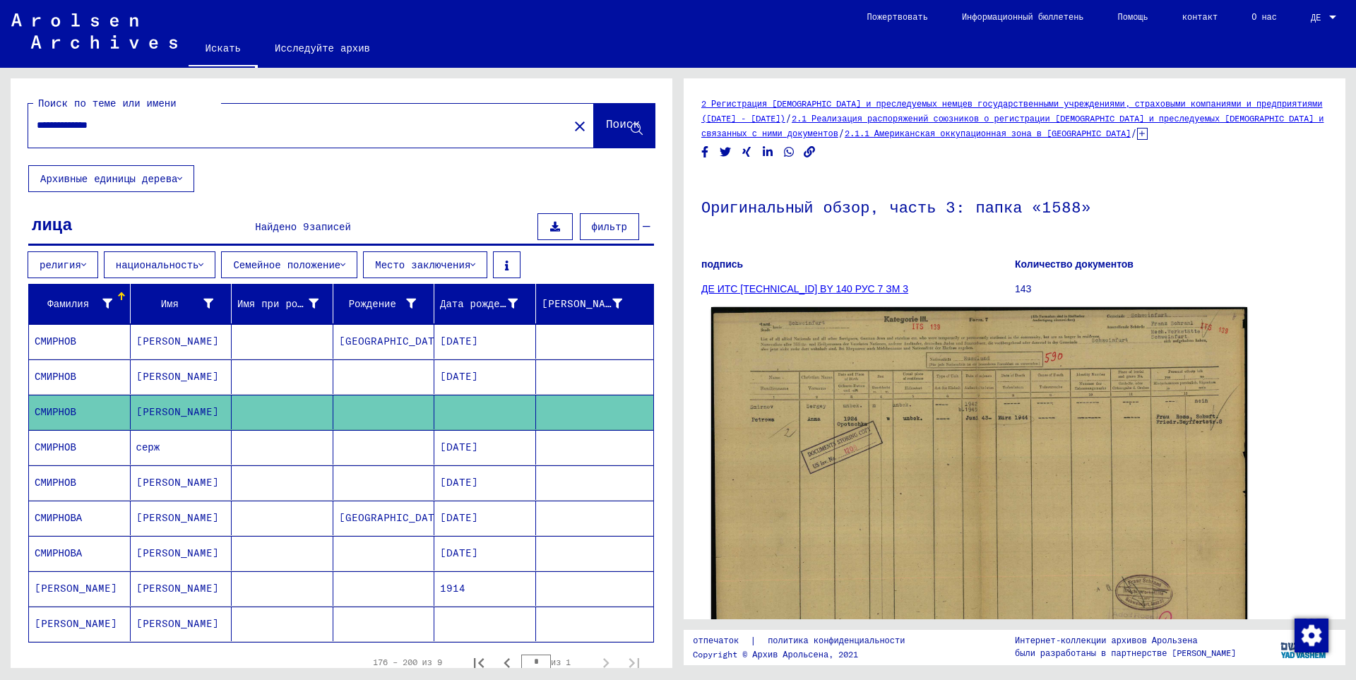
click at [984, 409] on img at bounding box center [979, 495] width 536 height 376
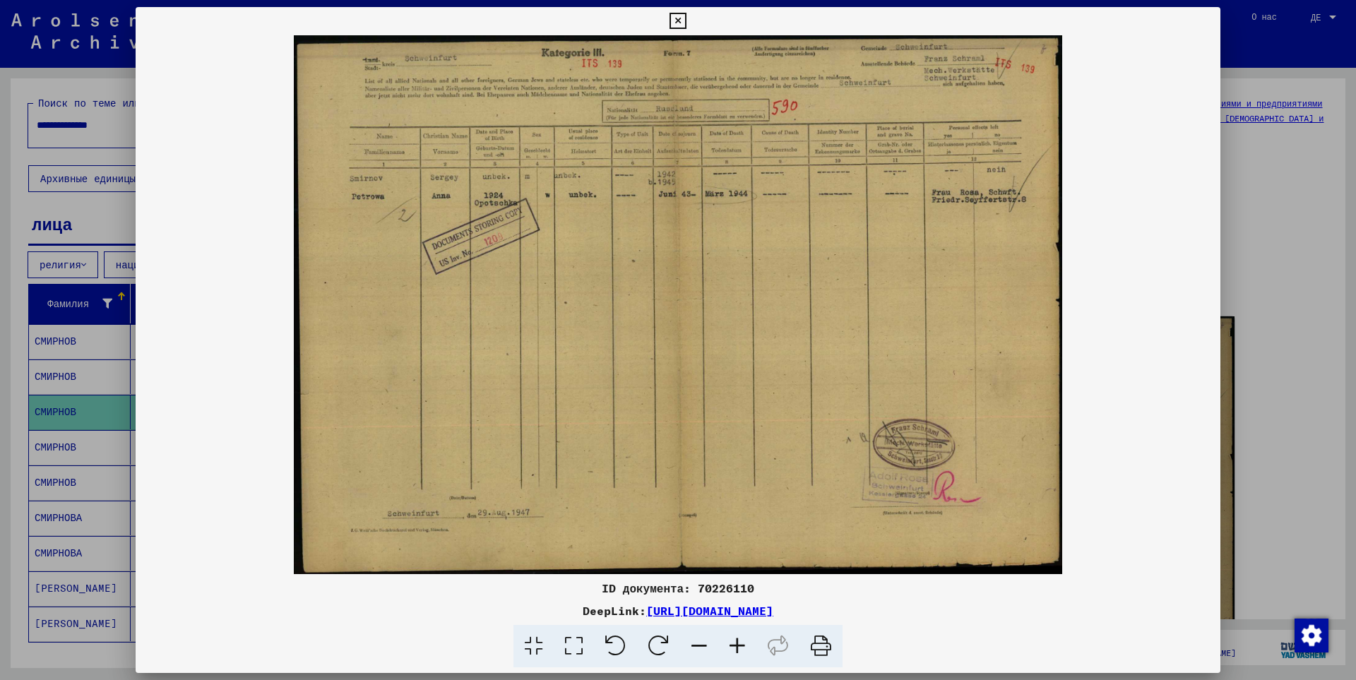
click at [732, 645] on icon at bounding box center [737, 646] width 38 height 43
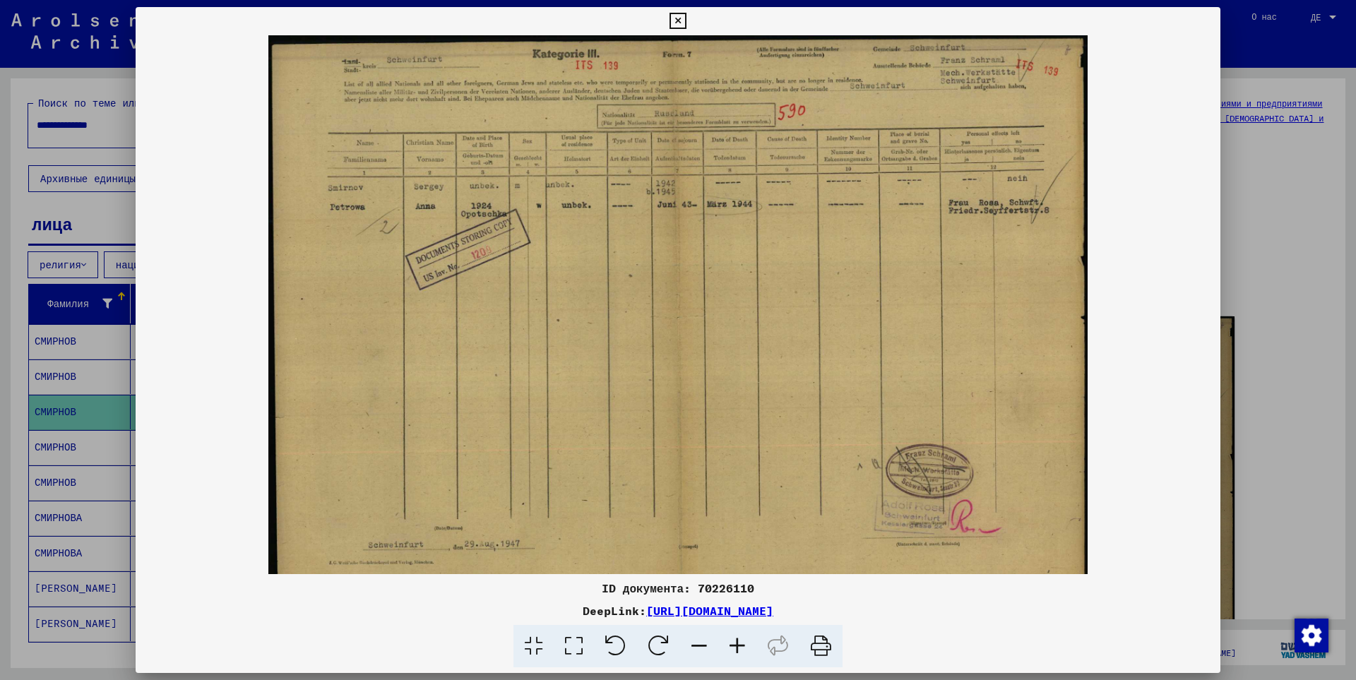
click at [732, 645] on icon at bounding box center [737, 646] width 38 height 43
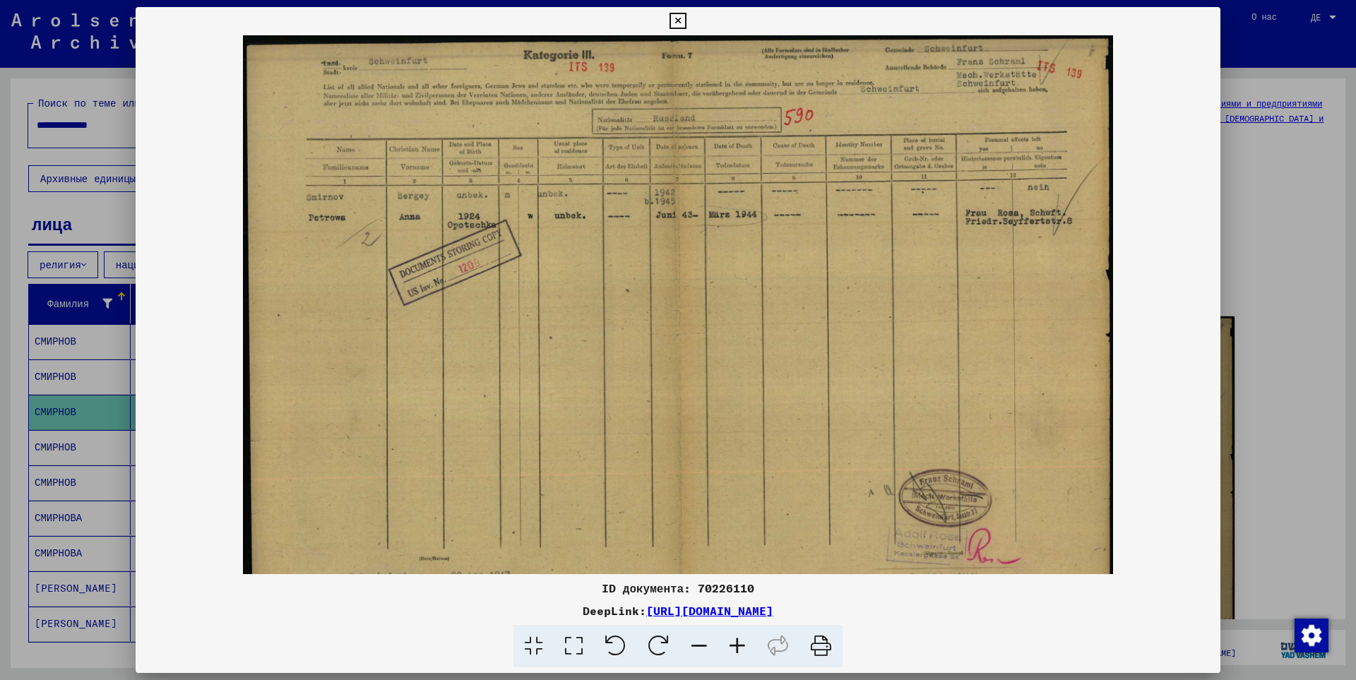
click at [732, 645] on icon at bounding box center [737, 646] width 38 height 43
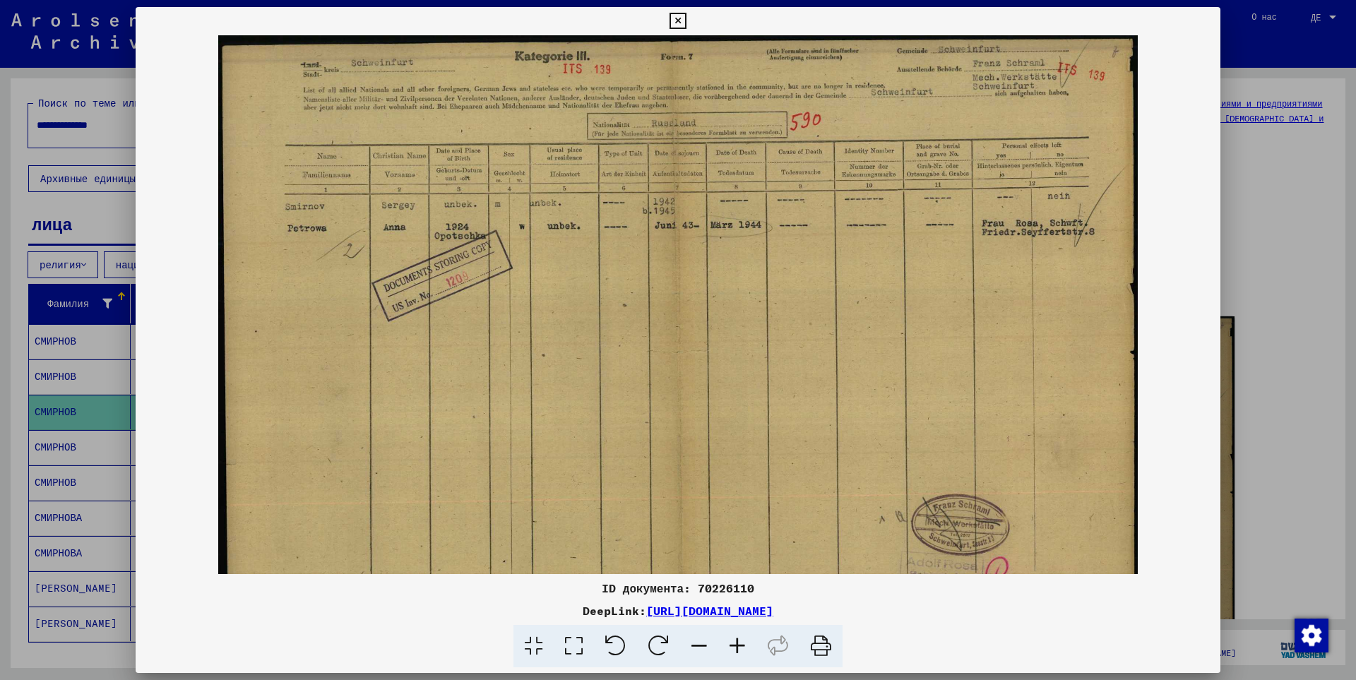
click at [732, 645] on icon at bounding box center [737, 646] width 38 height 43
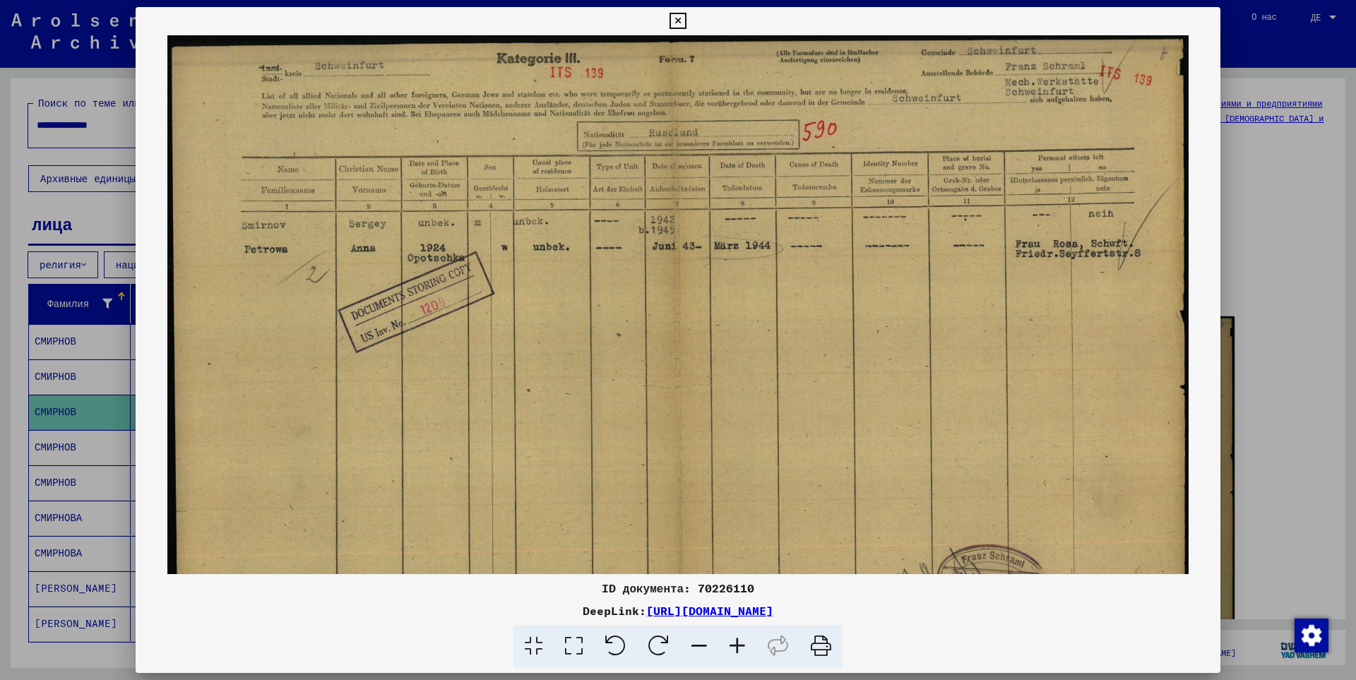
click at [732, 645] on icon at bounding box center [737, 646] width 38 height 43
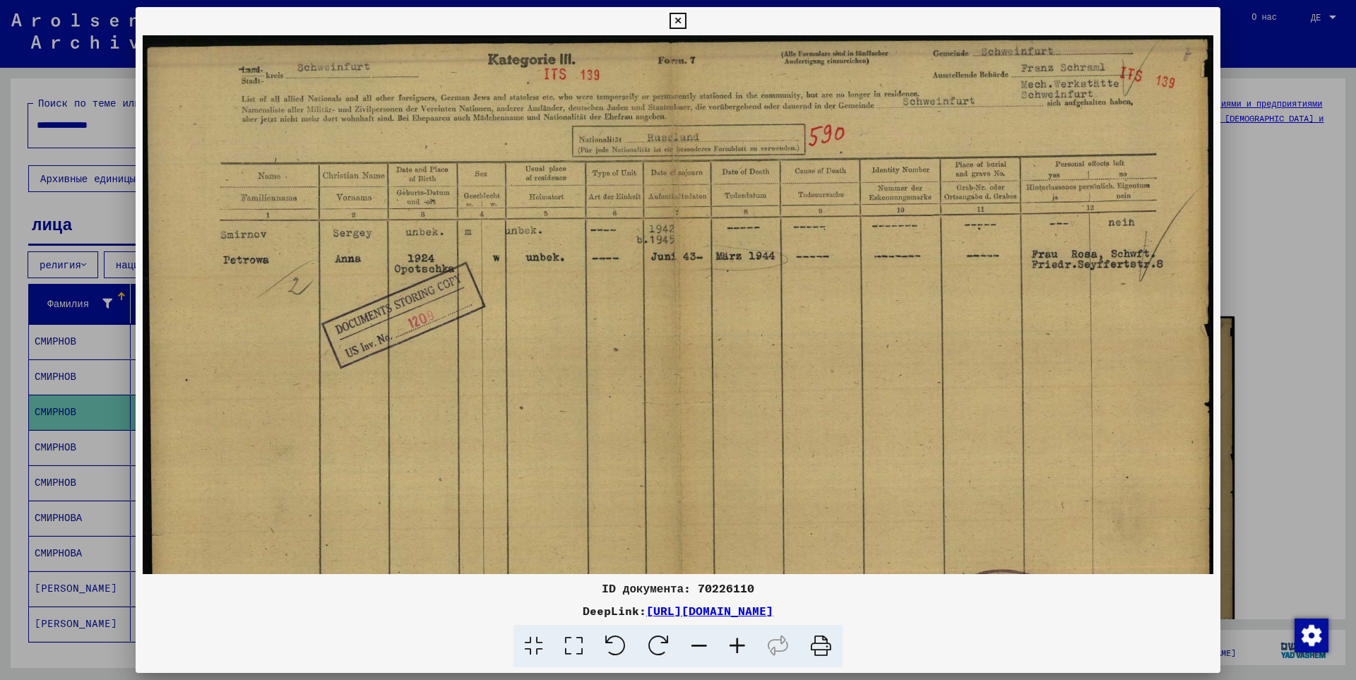
click at [732, 645] on icon at bounding box center [737, 646] width 38 height 43
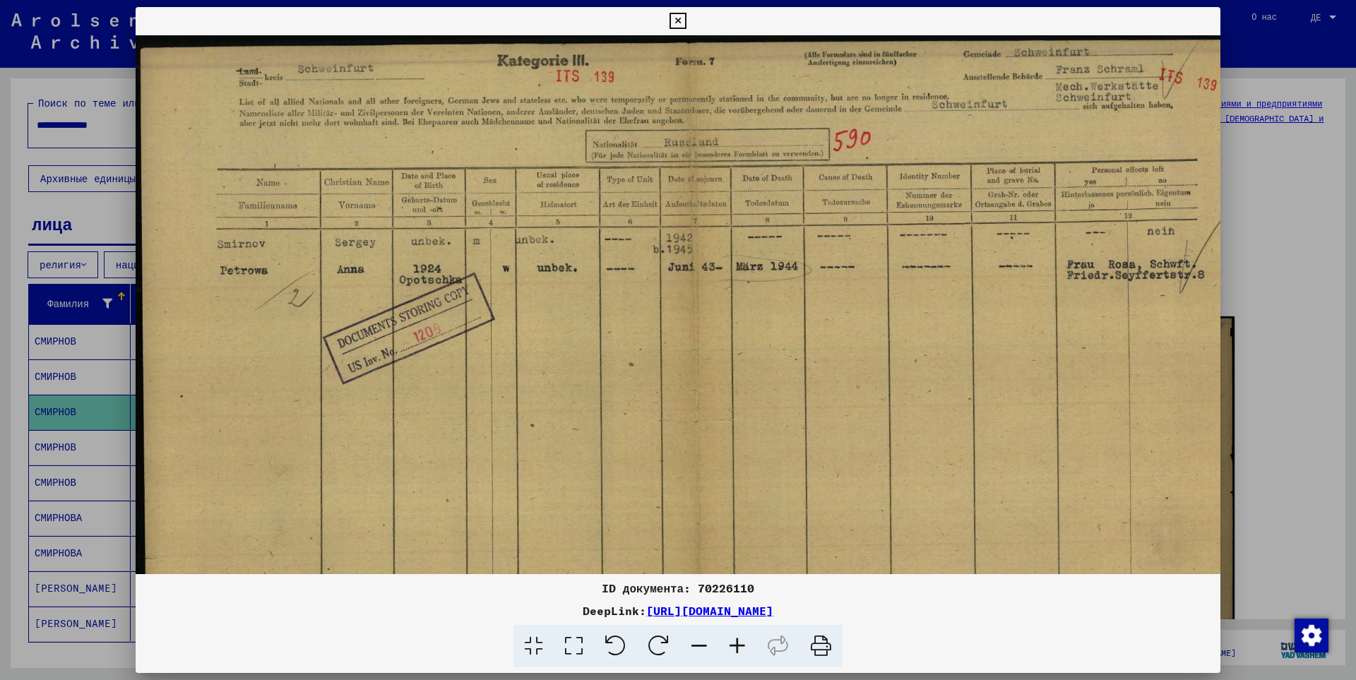
click at [1267, 354] on div at bounding box center [678, 340] width 1356 height 680
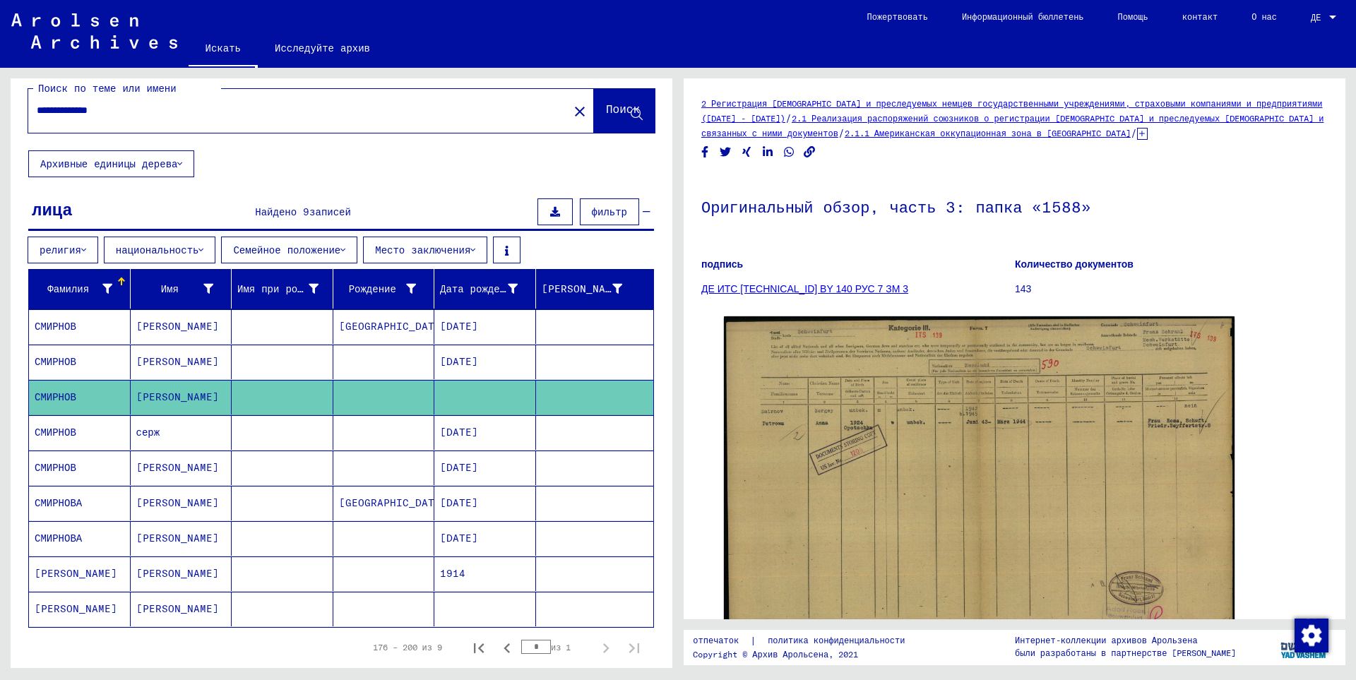
scroll to position [12, 0]
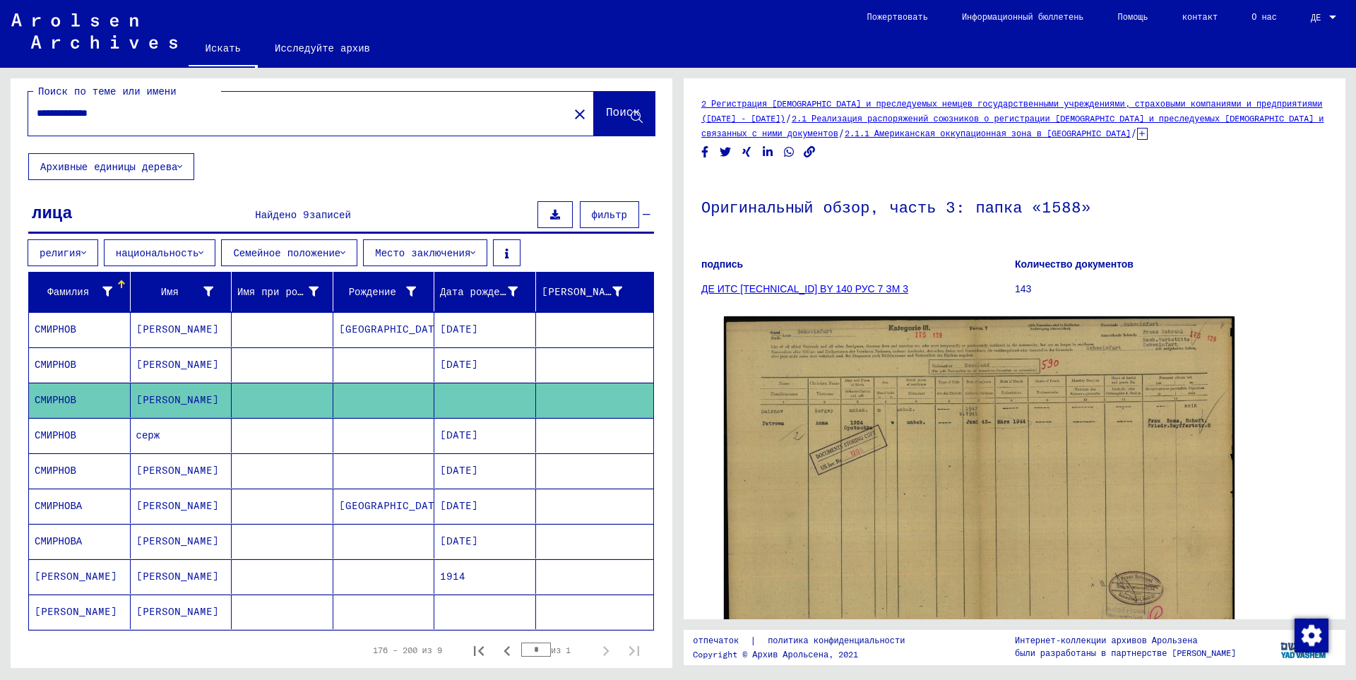
click at [109, 111] on input "**********" at bounding box center [298, 113] width 523 height 15
click at [606, 110] on font "Поиск" at bounding box center [623, 111] width 34 height 14
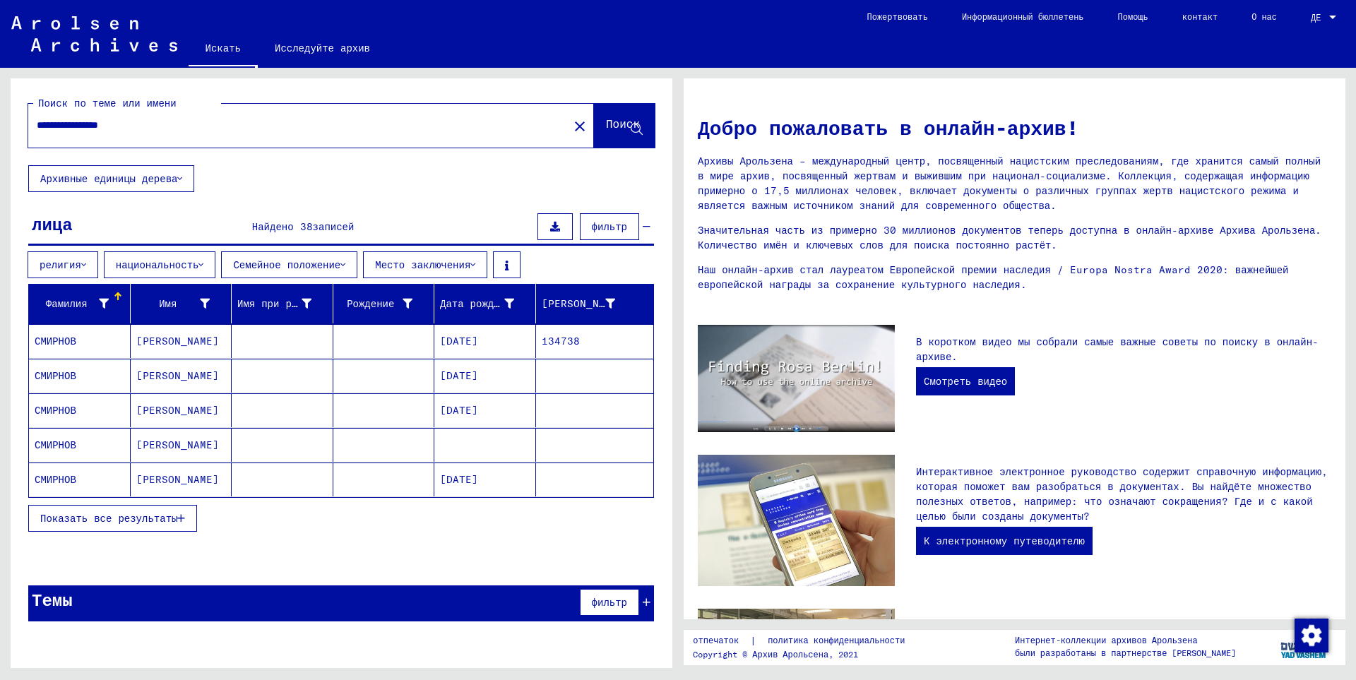
click at [147, 513] on font "Показать все результаты" at bounding box center [108, 518] width 137 height 13
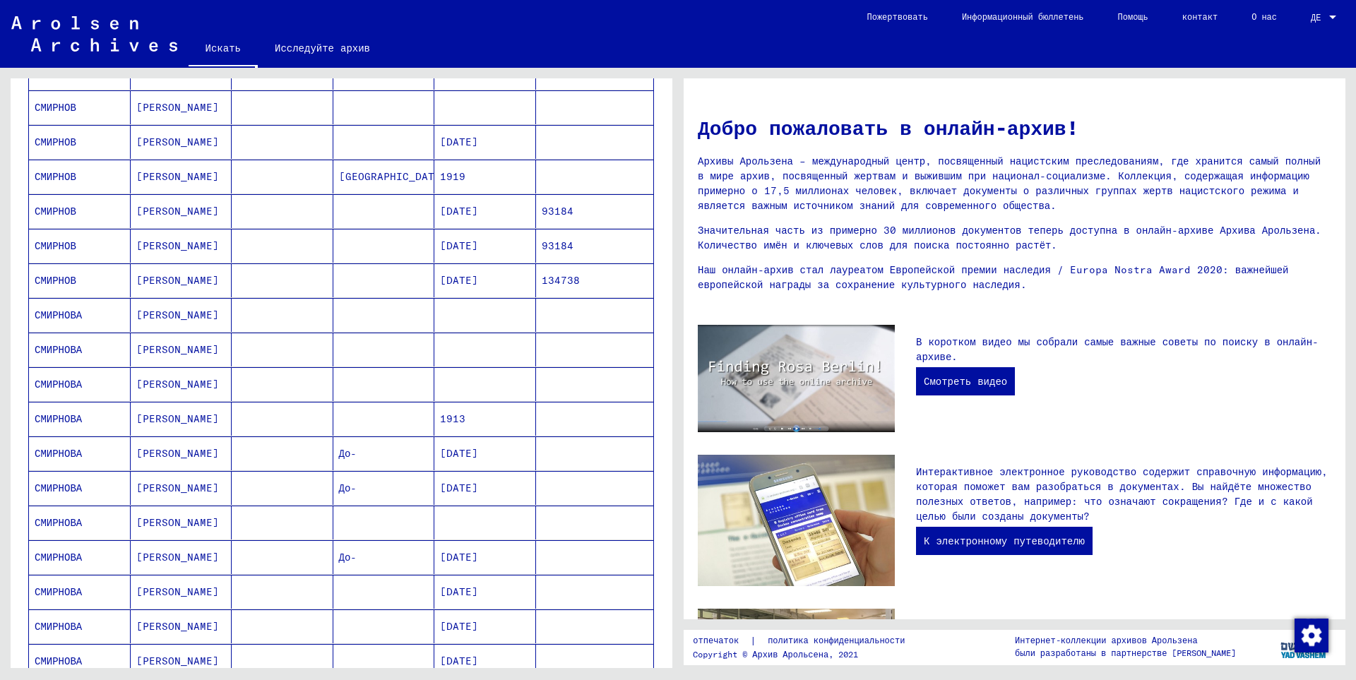
scroll to position [353, 0]
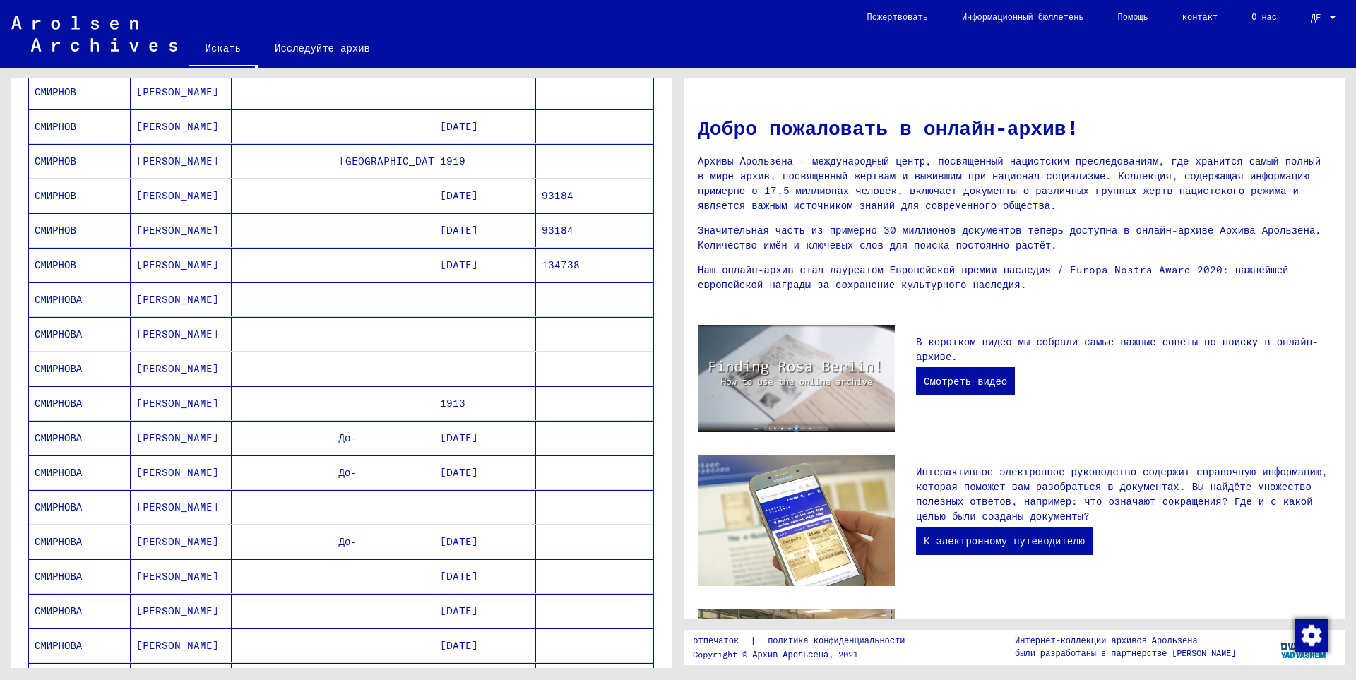
click at [92, 400] on mat-cell "СМИРНОВА" at bounding box center [80, 403] width 102 height 34
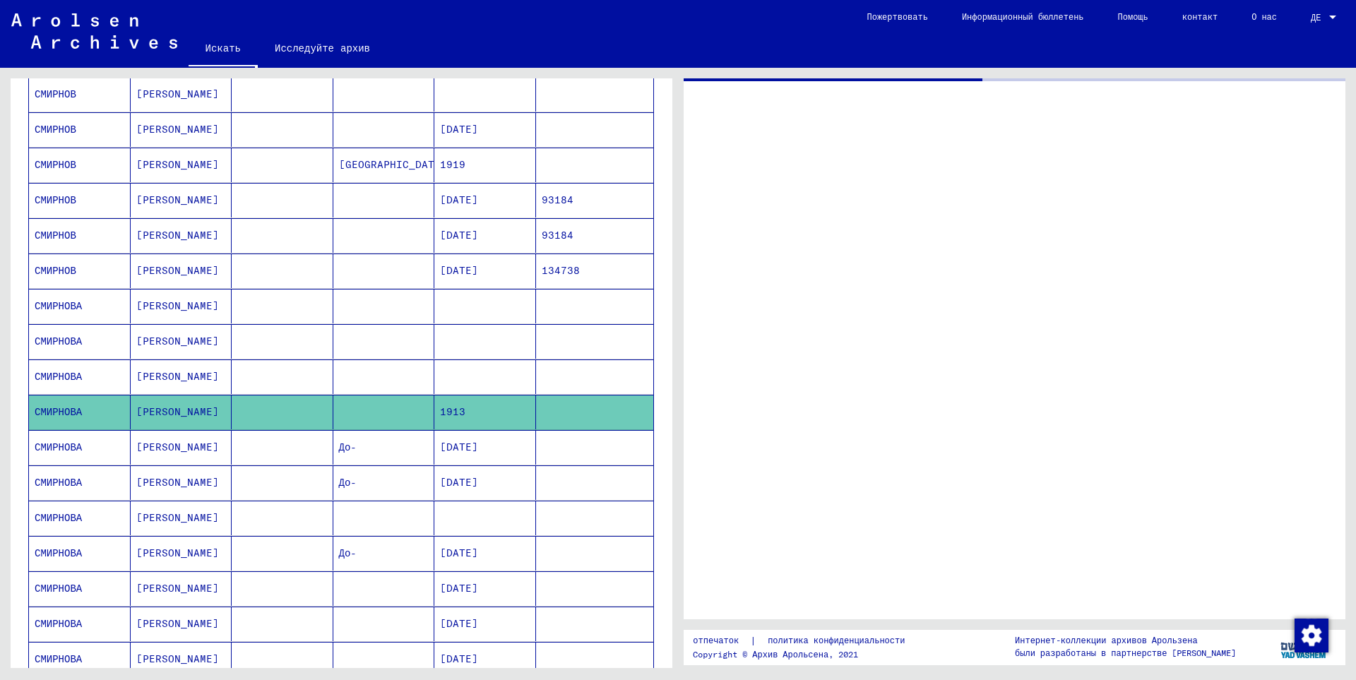
scroll to position [355, 0]
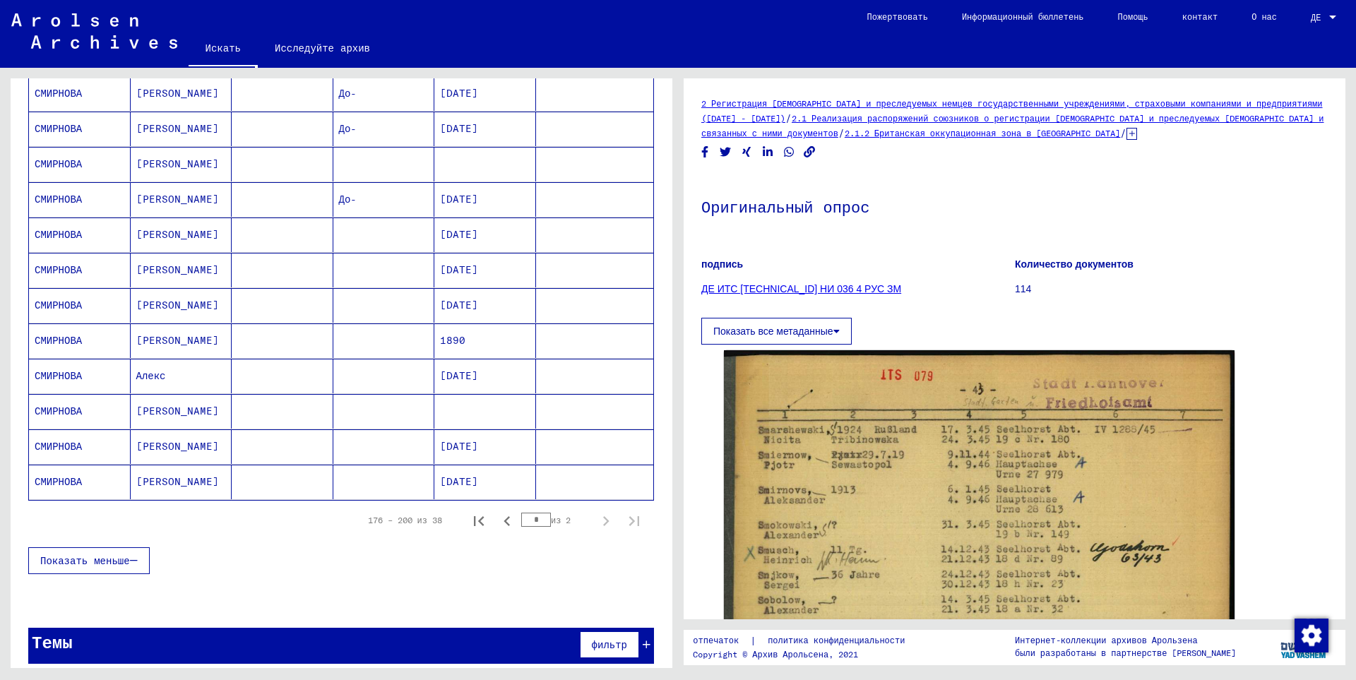
scroll to position [708, 0]
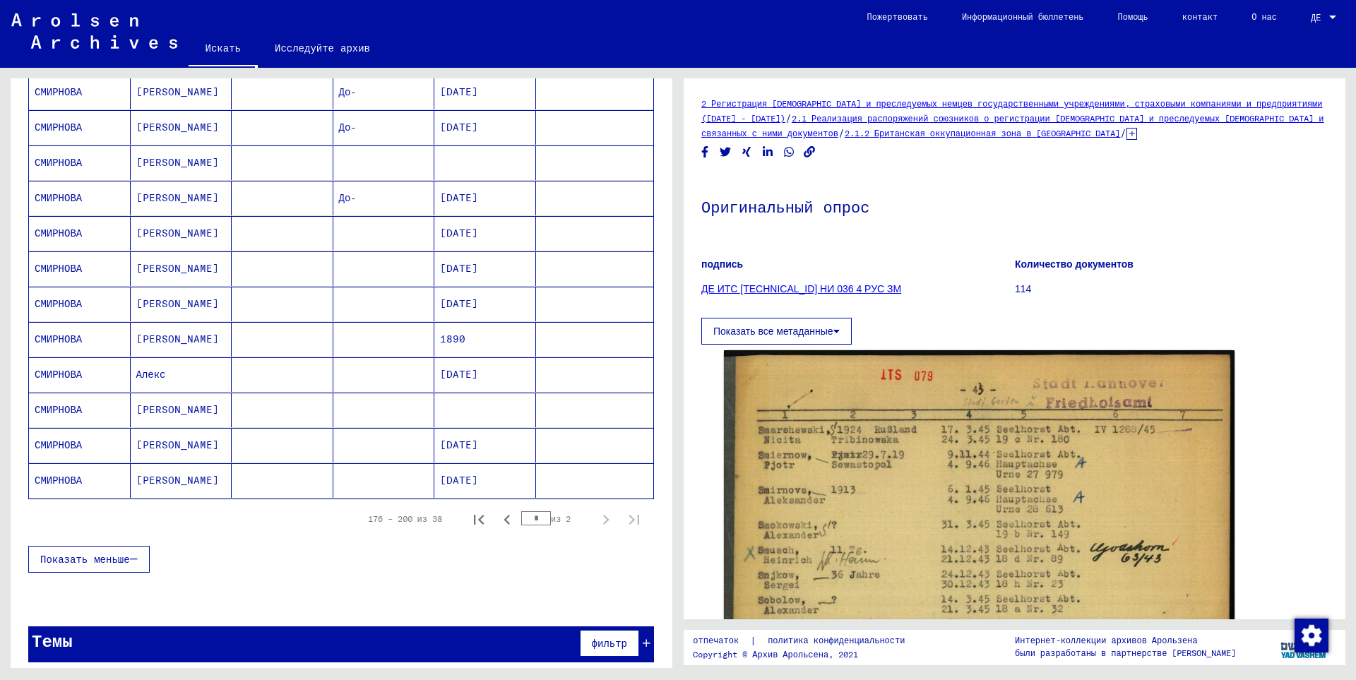
click at [152, 417] on mat-cell "[PERSON_NAME]" at bounding box center [182, 410] width 102 height 35
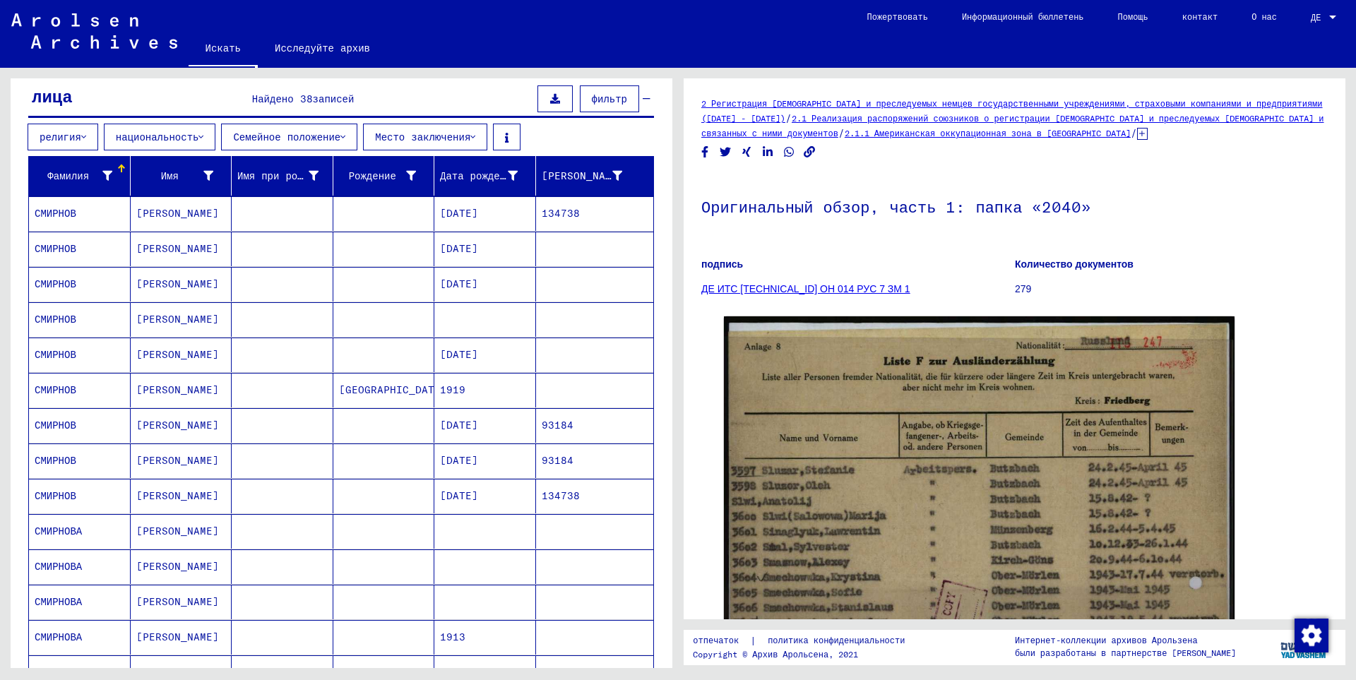
scroll to position [2, 0]
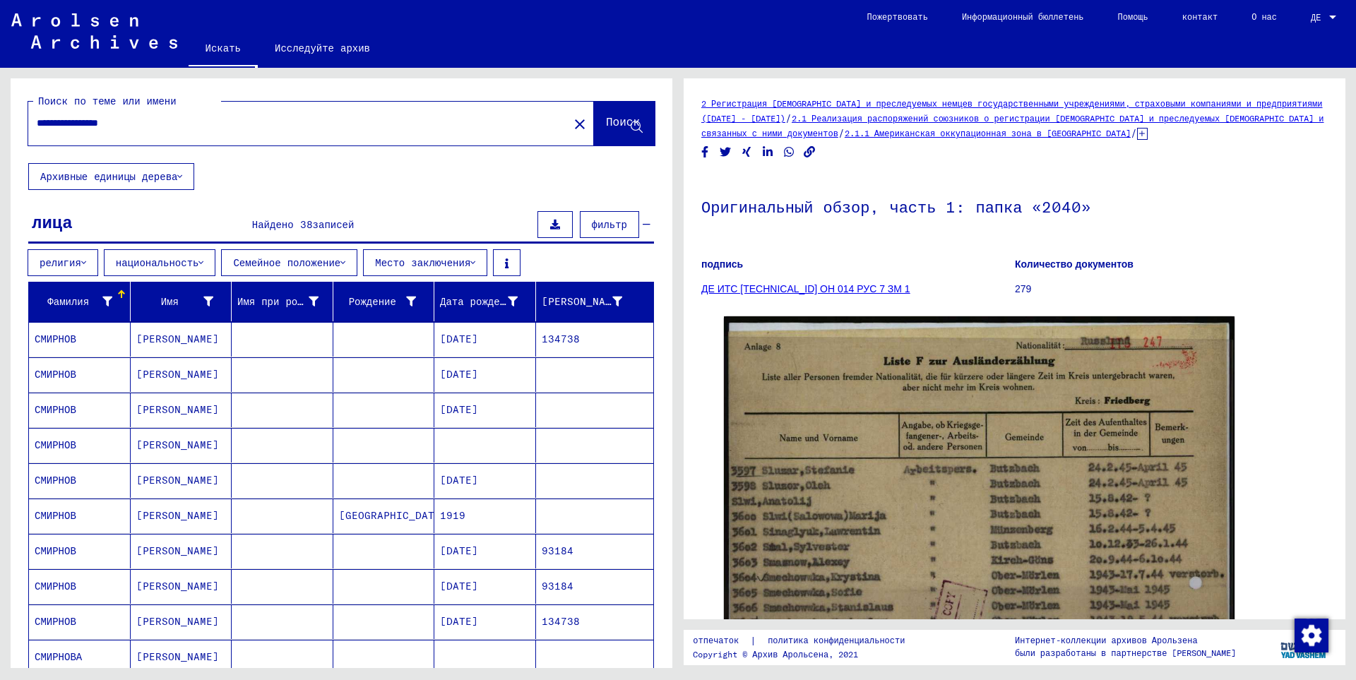
click at [124, 122] on input "**********" at bounding box center [298, 123] width 523 height 15
type input "**********"
click at [606, 131] on span "Поиск" at bounding box center [623, 124] width 34 height 14
